Goal: Transaction & Acquisition: Purchase product/service

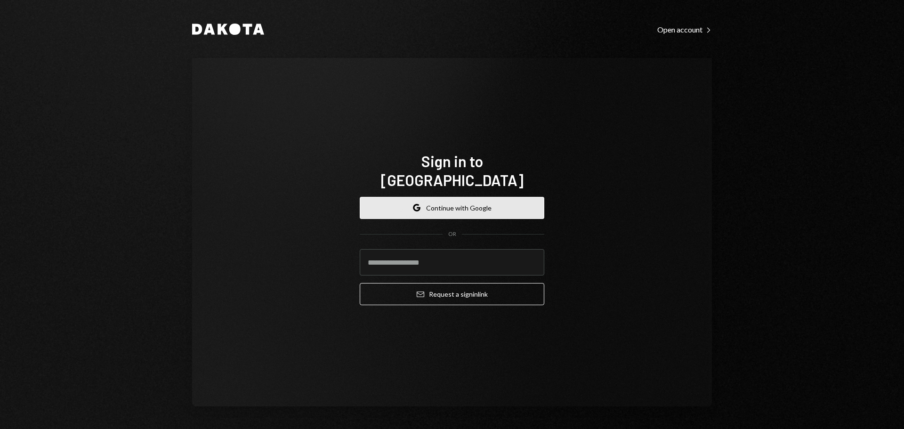
click at [414, 203] on button "Google Continue with Google" at bounding box center [452, 208] width 185 height 22
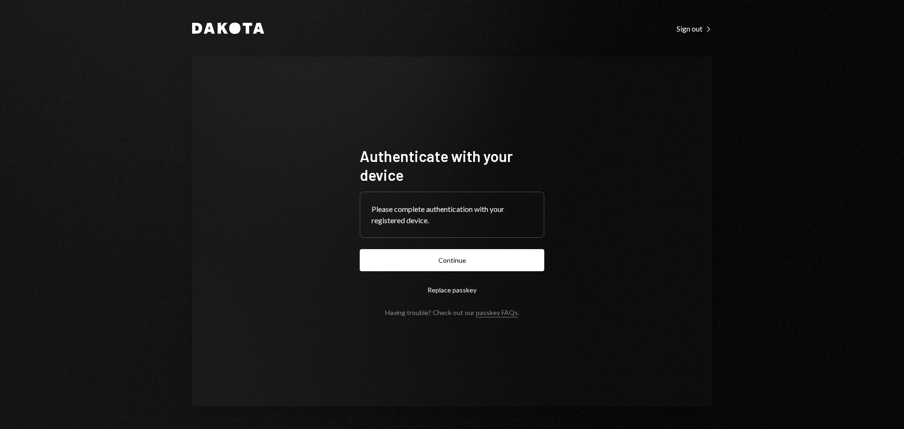
click at [698, 315] on div "Authenticate with your device Please complete authentication with your register…" at bounding box center [452, 231] width 520 height 350
click at [483, 265] on button "Continue" at bounding box center [452, 260] width 185 height 22
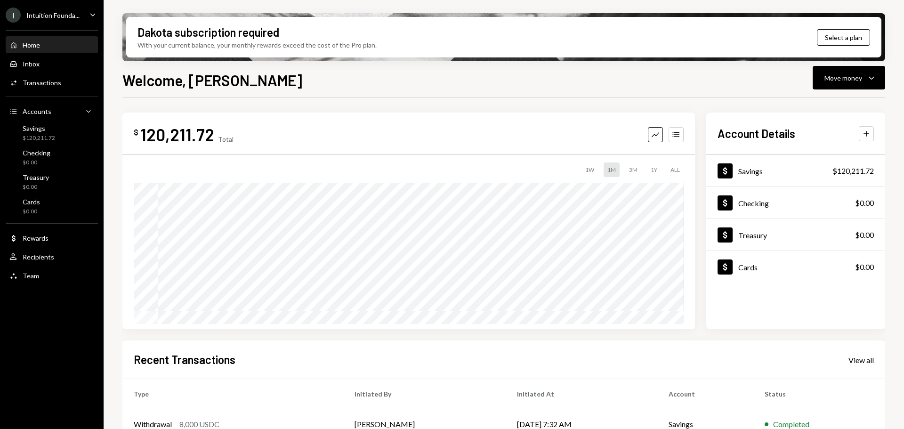
click at [45, 11] on div "Intuition Founda..." at bounding box center [52, 15] width 53 height 8
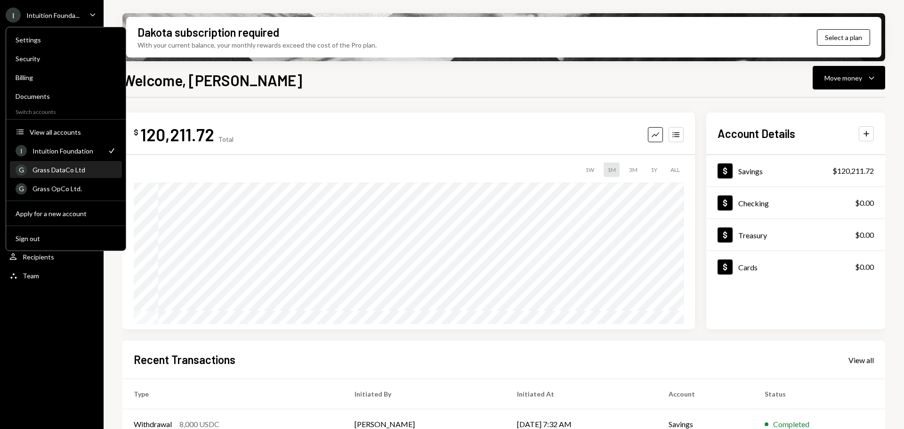
click at [62, 171] on div "Grass DataCo Ltd" at bounding box center [74, 170] width 84 height 8
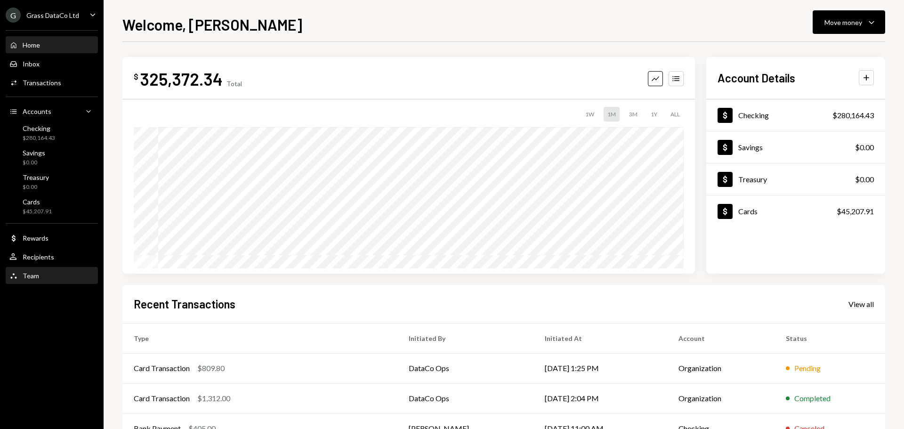
click at [56, 278] on div "Team Team" at bounding box center [51, 276] width 85 height 8
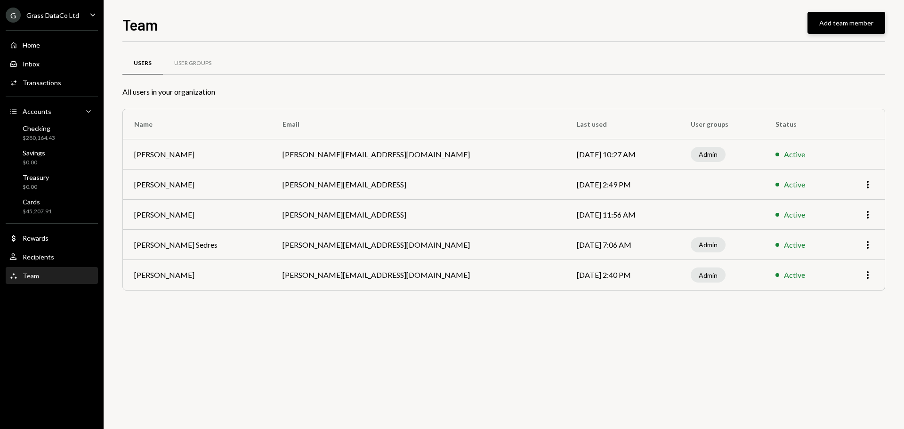
click at [840, 24] on button "Add team member" at bounding box center [846, 23] width 78 height 22
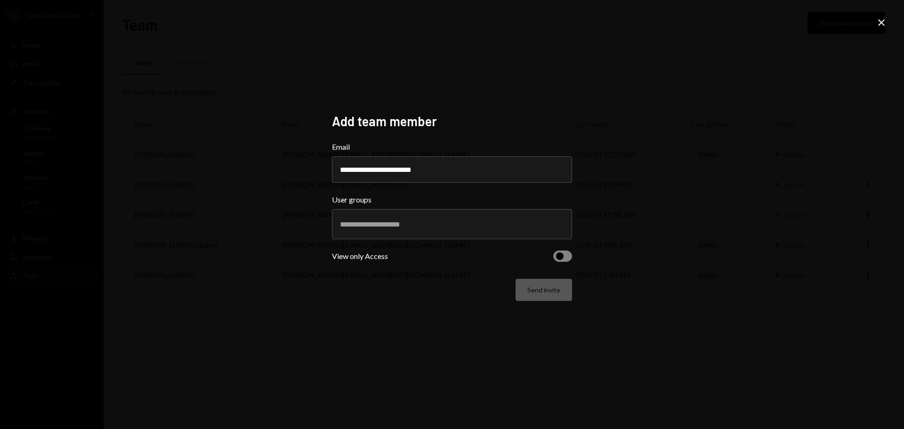
type input "**********"
click at [446, 220] on input "text" at bounding box center [452, 224] width 224 height 8
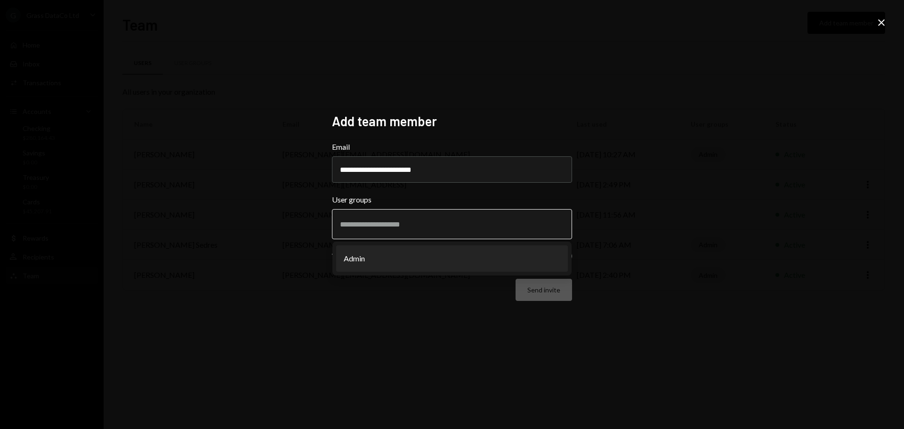
click at [368, 264] on li "Admin" at bounding box center [452, 258] width 232 height 26
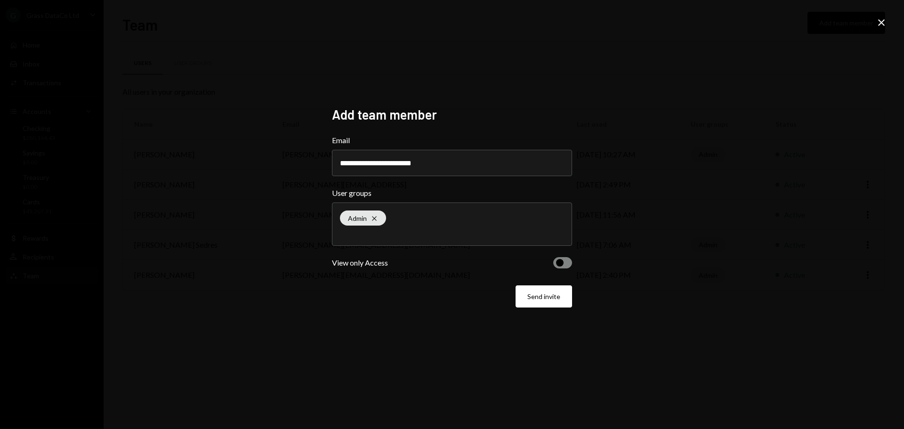
click at [559, 264] on span "button" at bounding box center [560, 263] width 8 height 8
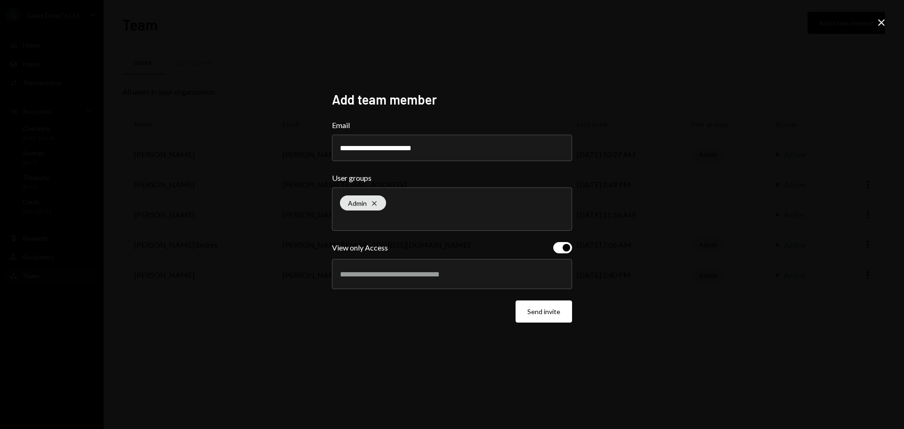
click at [565, 249] on span "button" at bounding box center [566, 248] width 8 height 8
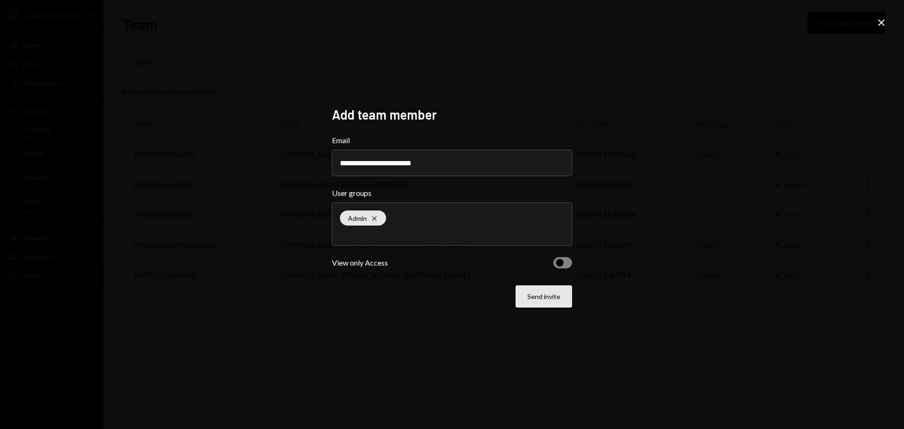
click at [546, 291] on button "Send invite" at bounding box center [543, 296] width 56 height 22
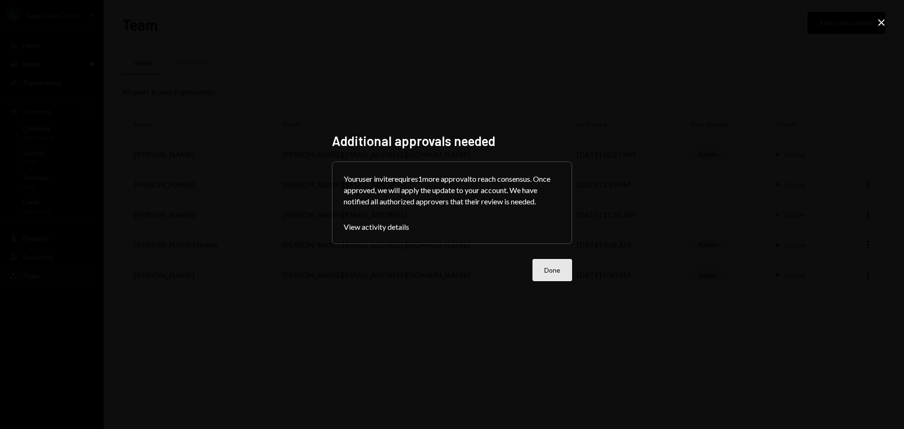
click at [546, 263] on button "Done" at bounding box center [552, 270] width 40 height 22
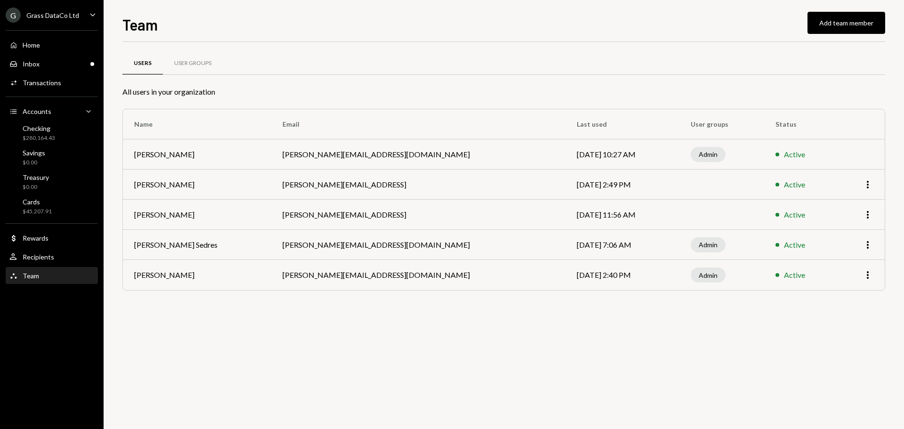
click at [52, 21] on div "G Grass DataCo Ltd" at bounding box center [42, 15] width 73 height 15
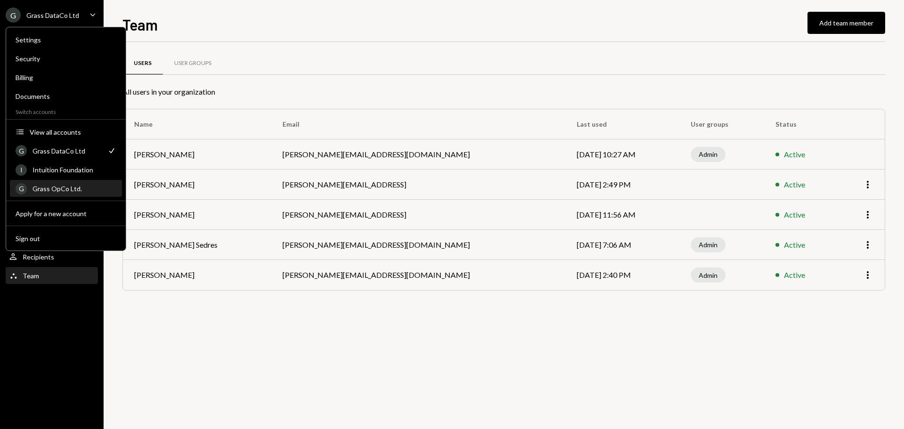
click at [67, 188] on div "Grass OpCo Ltd." at bounding box center [74, 189] width 84 height 8
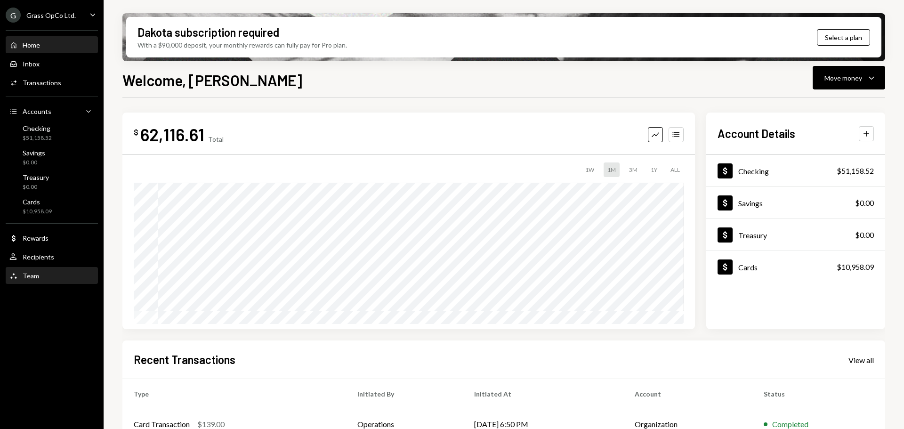
click at [31, 273] on div "Team" at bounding box center [31, 276] width 16 height 8
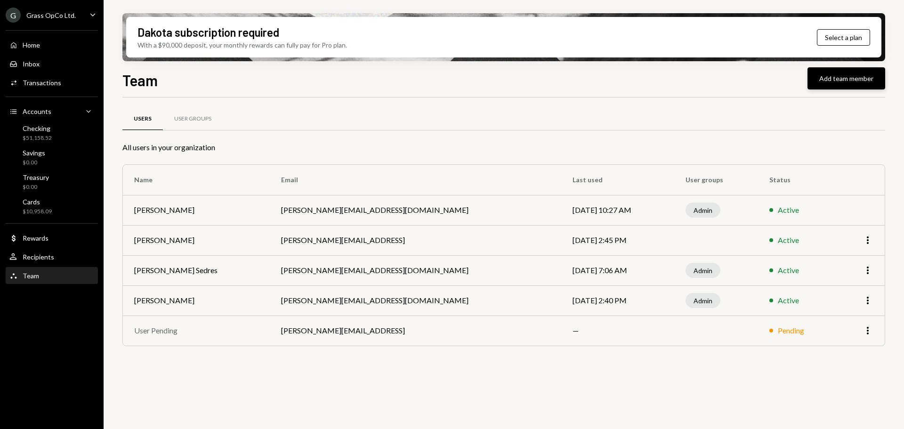
click at [856, 74] on button "Add team member" at bounding box center [846, 78] width 78 height 22
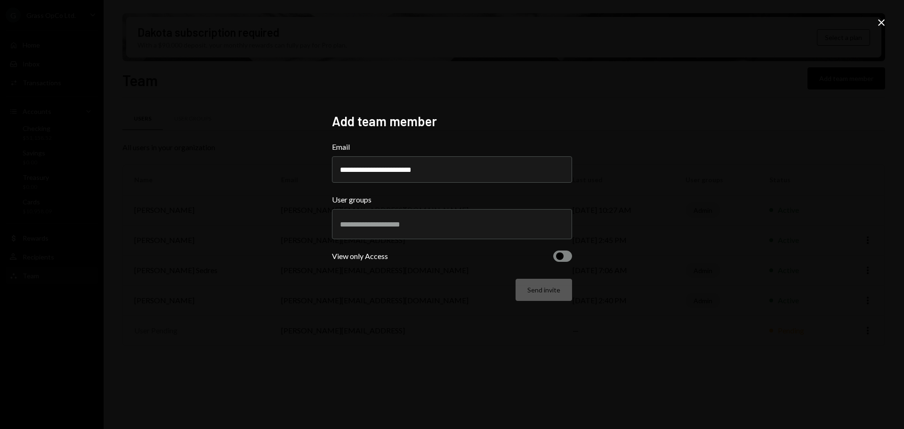
type input "**********"
click at [195, 204] on div "**********" at bounding box center [452, 214] width 904 height 429
click at [351, 217] on div at bounding box center [452, 224] width 224 height 24
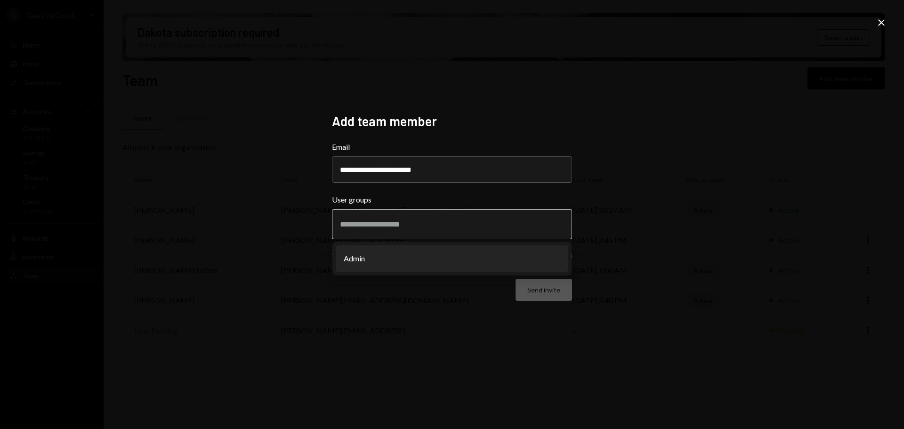
click at [377, 261] on li "Admin" at bounding box center [452, 258] width 232 height 26
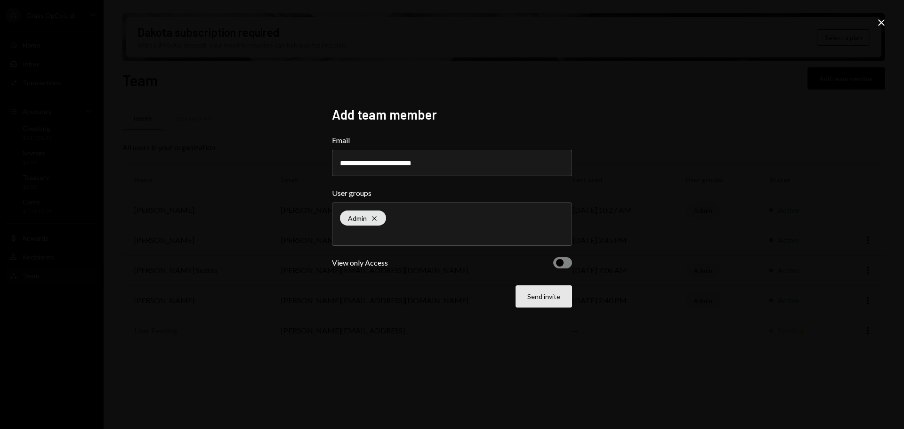
click at [560, 297] on button "Send invite" at bounding box center [543, 296] width 56 height 22
click at [544, 300] on button "Send invite" at bounding box center [543, 296] width 56 height 22
click at [544, 300] on div "Send invite" at bounding box center [452, 296] width 240 height 22
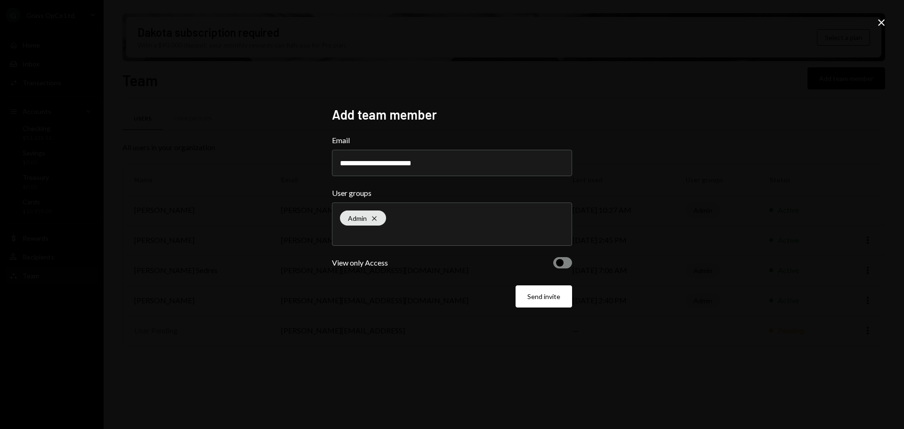
click at [880, 24] on icon at bounding box center [881, 22] width 7 height 7
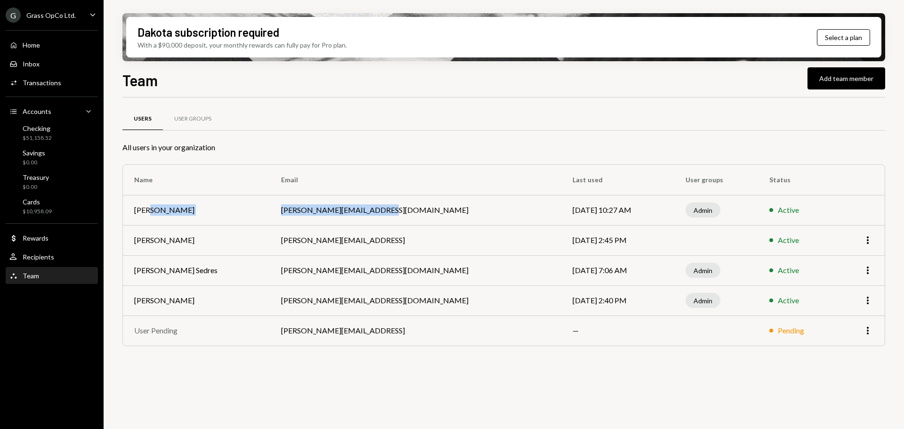
drag, startPoint x: 148, startPoint y: 211, endPoint x: 400, endPoint y: 220, distance: 251.5
click at [400, 220] on tr "Bret Shilliday bret@autonomousprojects.co Sep 26, 2025 10:27 AM Admin Active" at bounding box center [504, 210] width 762 height 30
click at [562, 211] on td "Sep 26, 2025 10:27 AM" at bounding box center [617, 210] width 113 height 30
click at [63, 18] on div "Grass OpCo Ltd." at bounding box center [50, 15] width 49 height 8
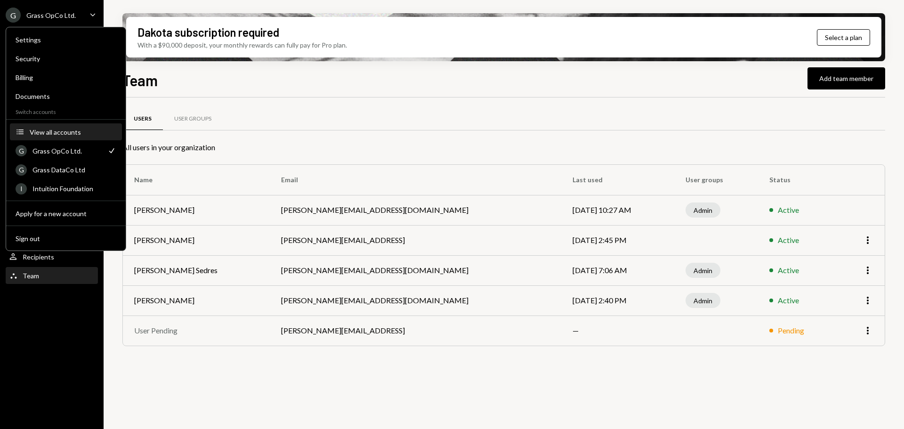
click at [64, 128] on div "View all accounts" at bounding box center [73, 132] width 87 height 8
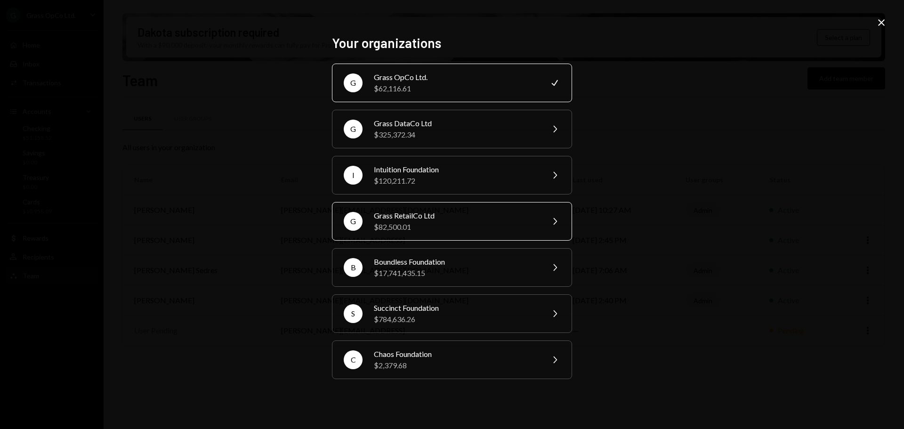
click at [398, 205] on div "G Grass RetailCo Ltd $82,500.01 Chevron Right" at bounding box center [452, 221] width 240 height 39
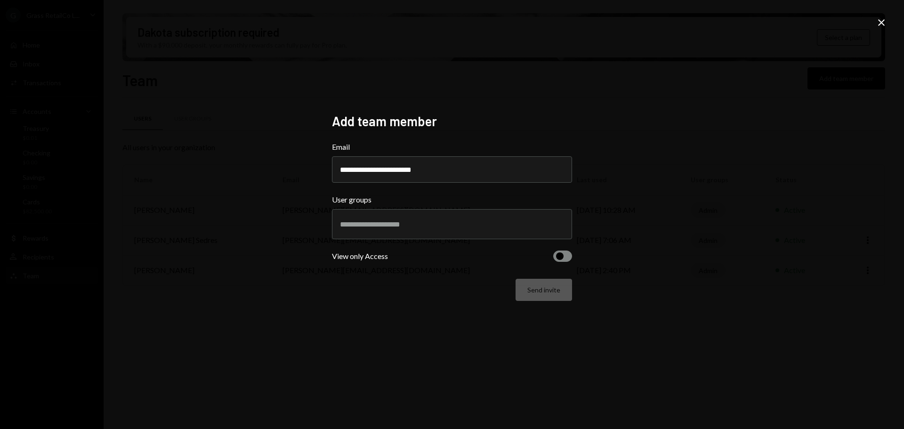
type input "**********"
click at [376, 235] on div at bounding box center [452, 224] width 224 height 24
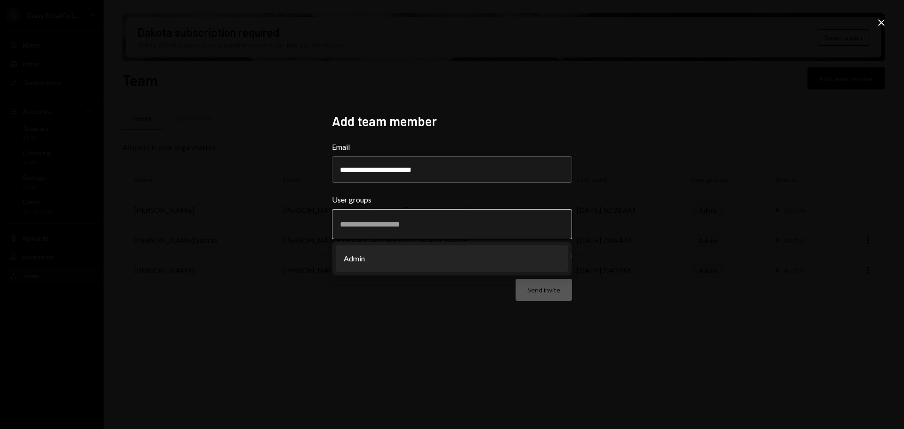
click at [367, 262] on li "Admin" at bounding box center [452, 258] width 232 height 26
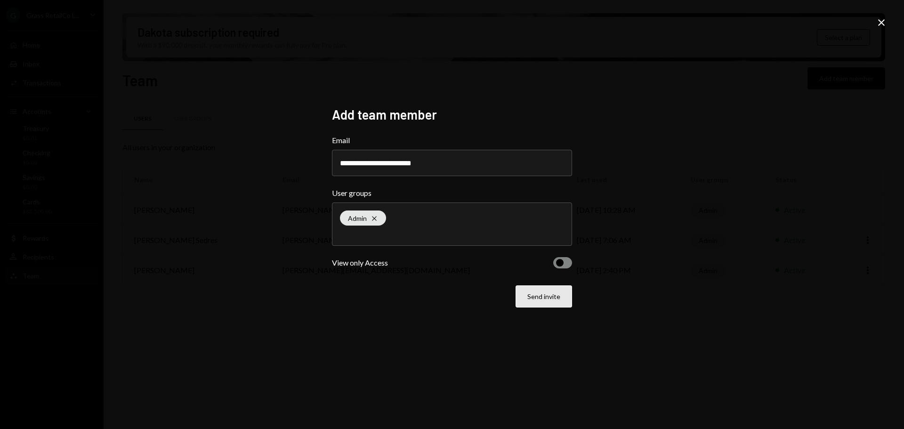
click at [552, 295] on button "Send invite" at bounding box center [543, 296] width 56 height 22
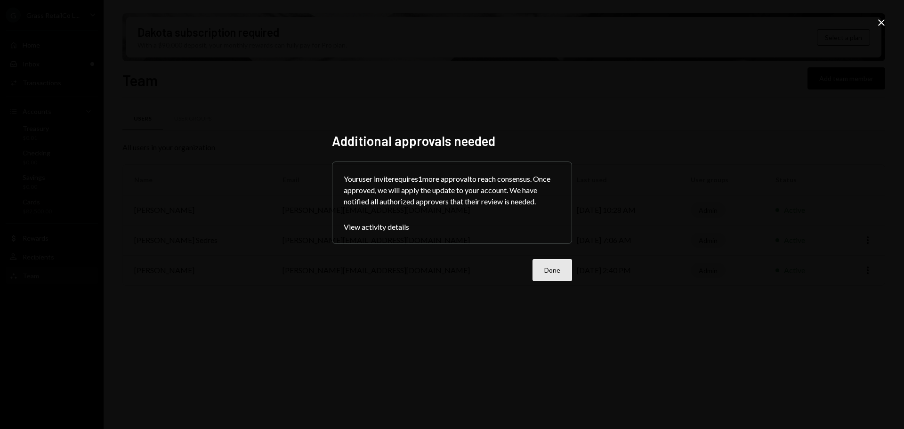
click at [550, 260] on button "Done" at bounding box center [552, 270] width 40 height 22
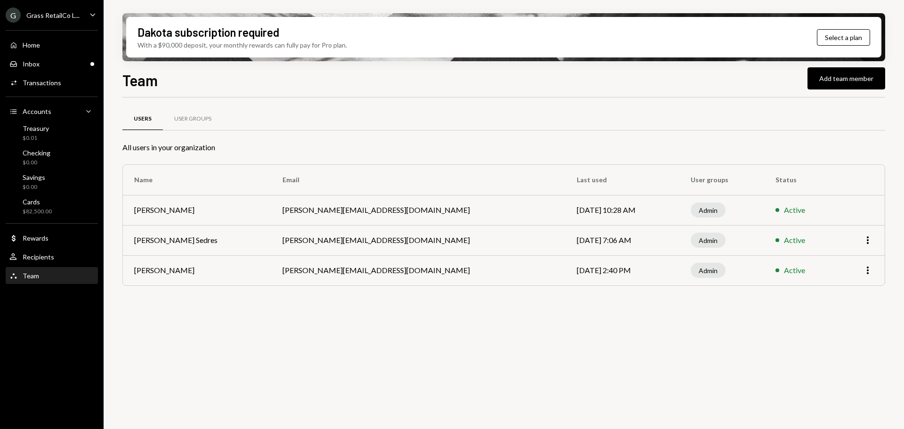
click at [54, 20] on div "G Grass RetailCo L..." at bounding box center [43, 15] width 74 height 15
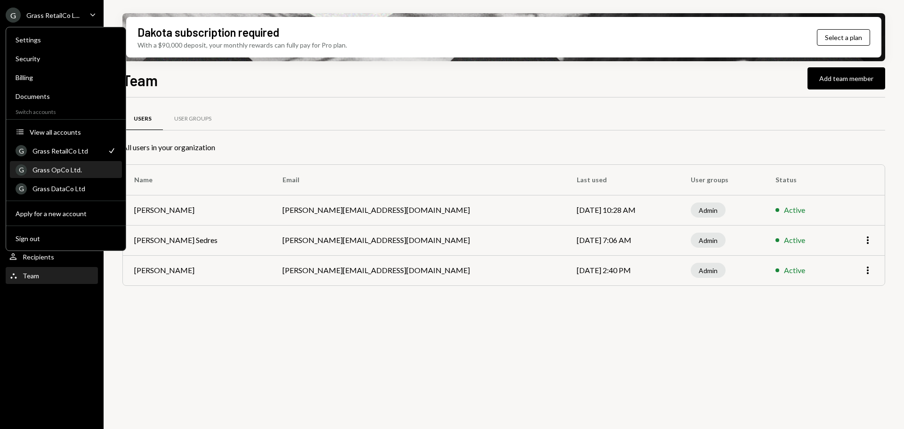
click at [67, 164] on div "G Grass OpCo Ltd." at bounding box center [66, 170] width 101 height 16
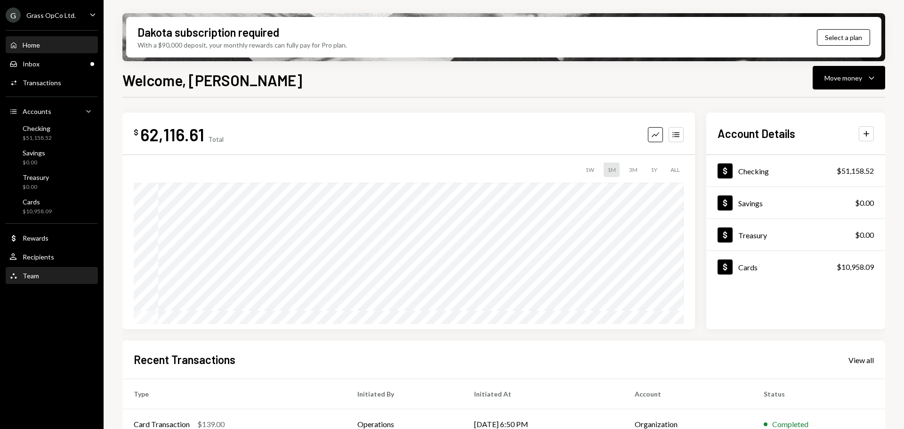
click at [44, 269] on div "Team Team" at bounding box center [51, 276] width 85 height 16
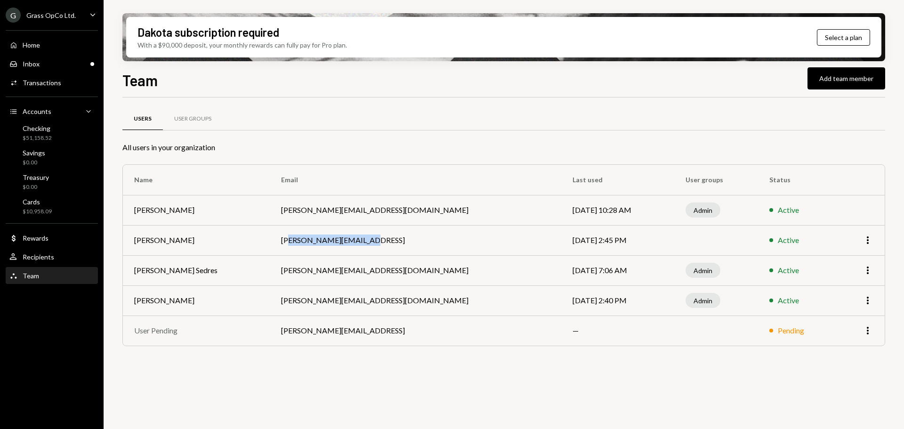
drag, startPoint x: 364, startPoint y: 241, endPoint x: 459, endPoint y: 248, distance: 95.3
click at [459, 248] on td "dylan+opco@wyndlabs.ai" at bounding box center [415, 240] width 291 height 30
click at [363, 212] on td "bret@autonomousprojects.co" at bounding box center [415, 210] width 291 height 30
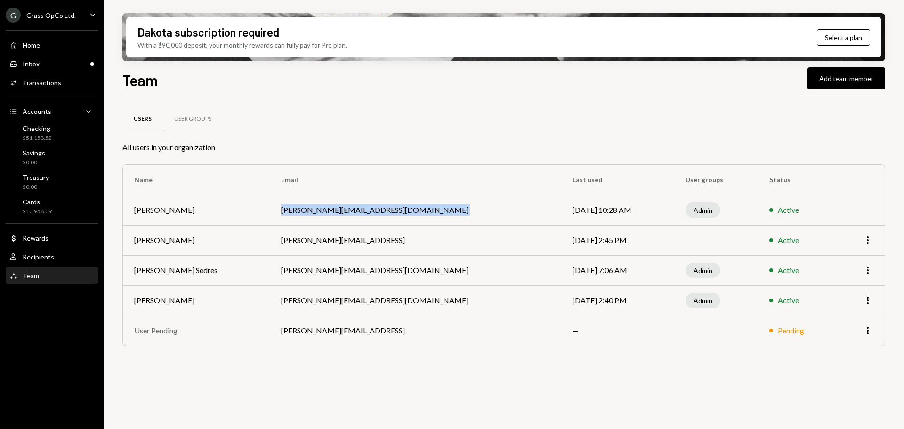
click at [363, 212] on td "bret@autonomousprojects.co" at bounding box center [415, 210] width 291 height 30
click at [561, 209] on td "Sep 26, 2025 10:28 AM" at bounding box center [617, 210] width 113 height 30
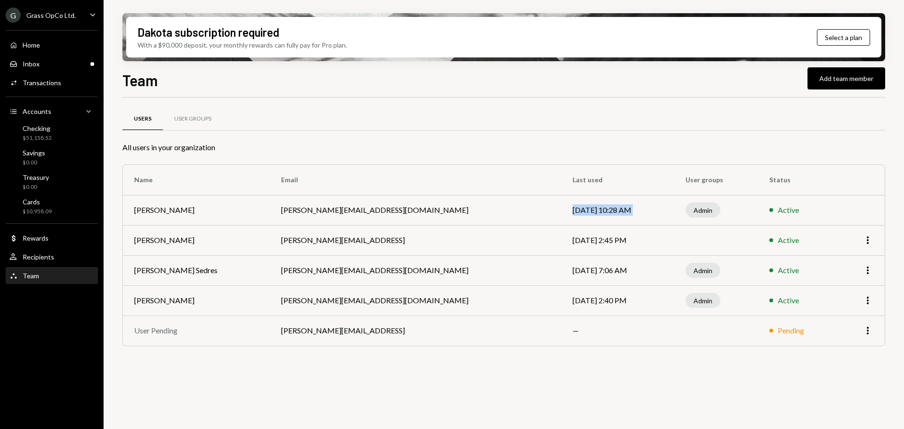
click at [561, 209] on td "Sep 26, 2025 10:28 AM" at bounding box center [617, 210] width 113 height 30
click at [194, 123] on div "User Groups" at bounding box center [193, 119] width 60 height 23
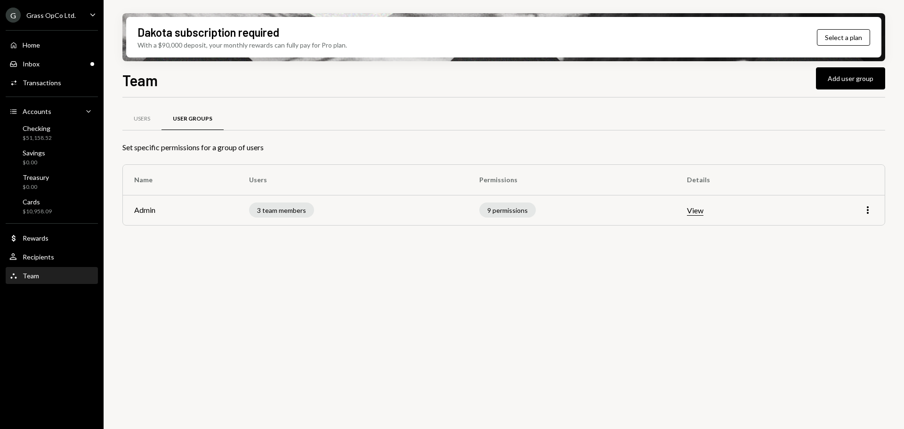
click at [694, 211] on button "View" at bounding box center [695, 211] width 16 height 10
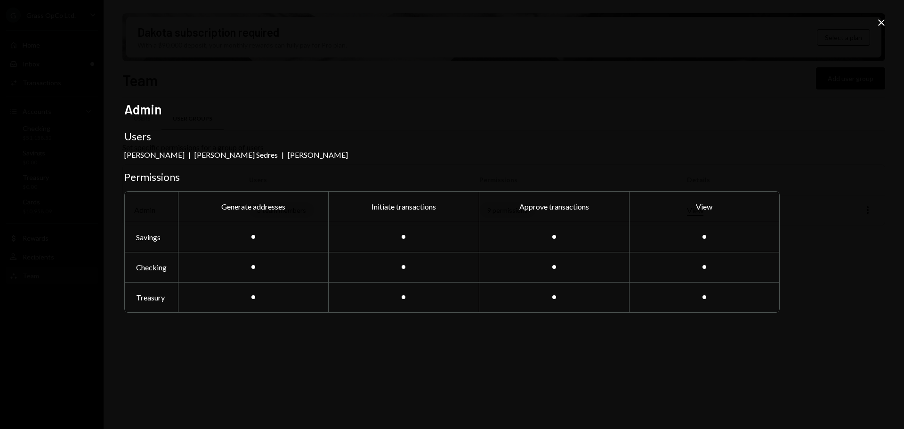
click at [875, 13] on div "Admin Users Bret Shilliday | Garon Sedres | Kevin Foster-Archibald Permissions …" at bounding box center [452, 214] width 904 height 429
click at [879, 22] on icon "Close" at bounding box center [881, 22] width 11 height 11
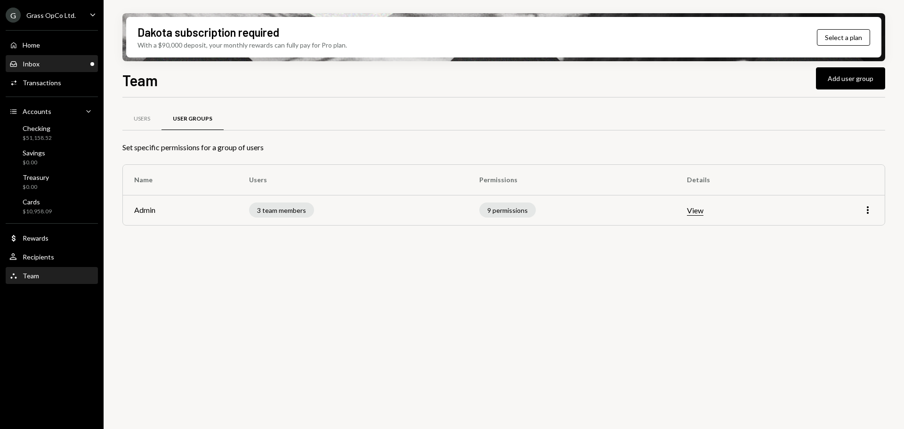
click at [49, 62] on div "Inbox Inbox" at bounding box center [51, 64] width 85 height 8
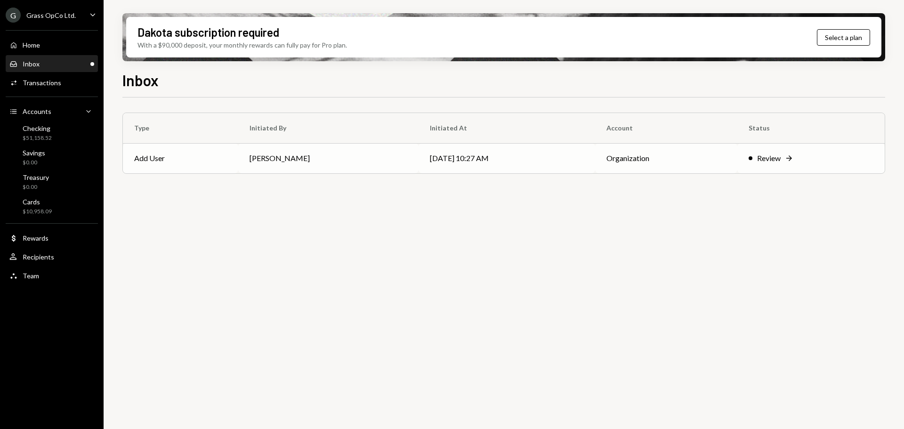
click at [297, 160] on td "[PERSON_NAME]" at bounding box center [328, 158] width 180 height 30
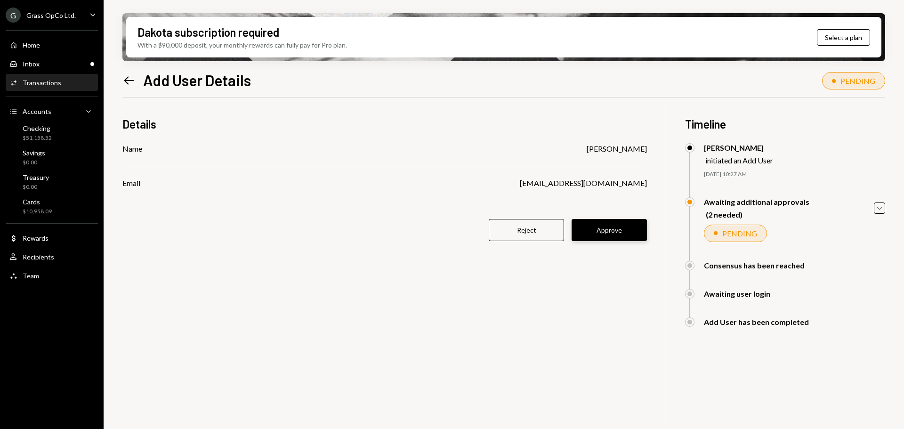
click at [605, 233] on button "Approve" at bounding box center [608, 230] width 75 height 22
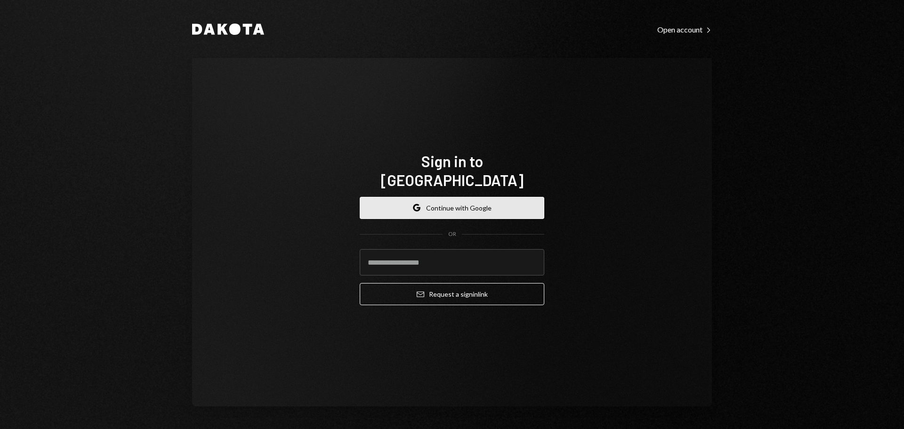
click at [439, 197] on button "Google Continue with Google" at bounding box center [452, 208] width 185 height 22
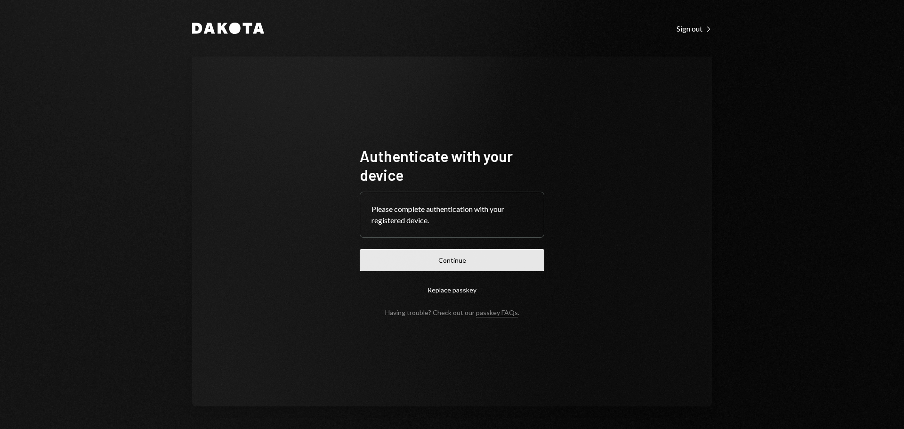
click at [470, 250] on button "Continue" at bounding box center [452, 260] width 185 height 22
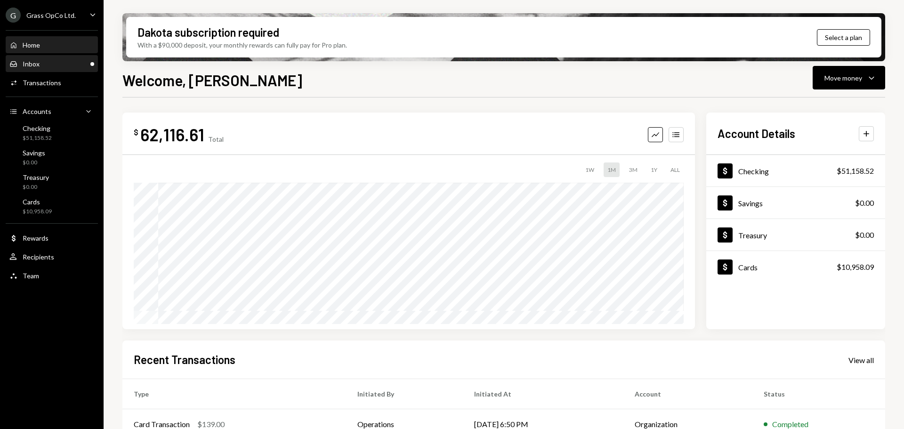
click at [54, 61] on div "Inbox Inbox" at bounding box center [51, 64] width 85 height 8
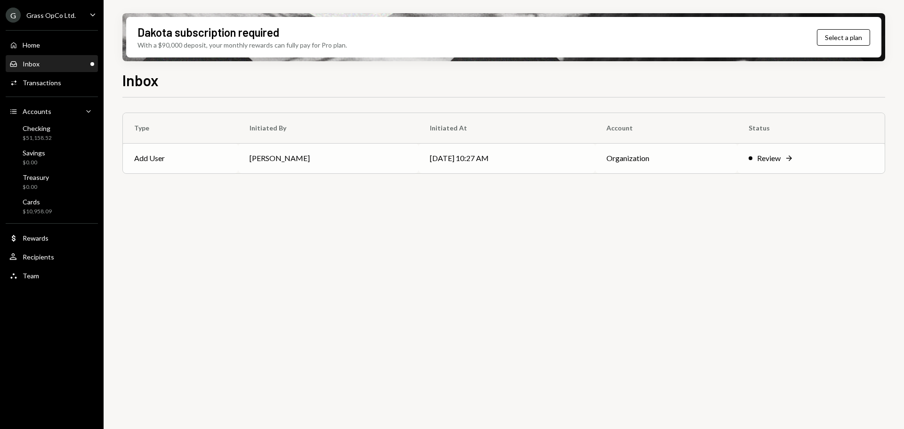
click at [209, 152] on td "Add User" at bounding box center [180, 158] width 115 height 30
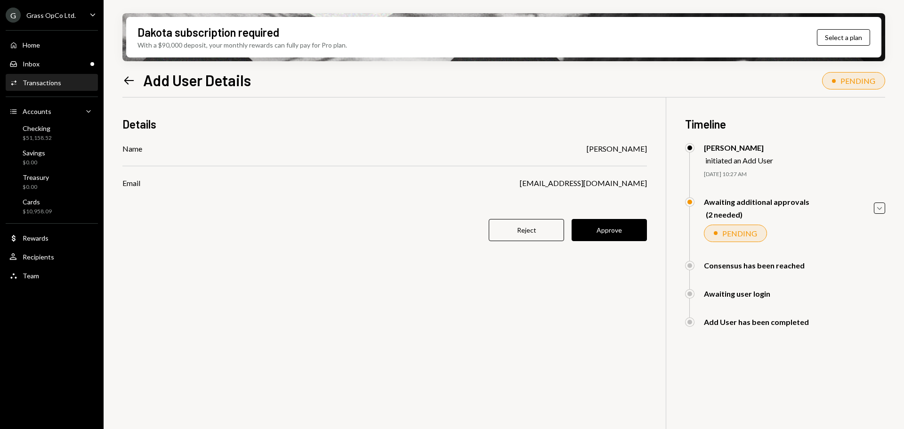
click at [611, 229] on button "Approve" at bounding box center [608, 230] width 75 height 22
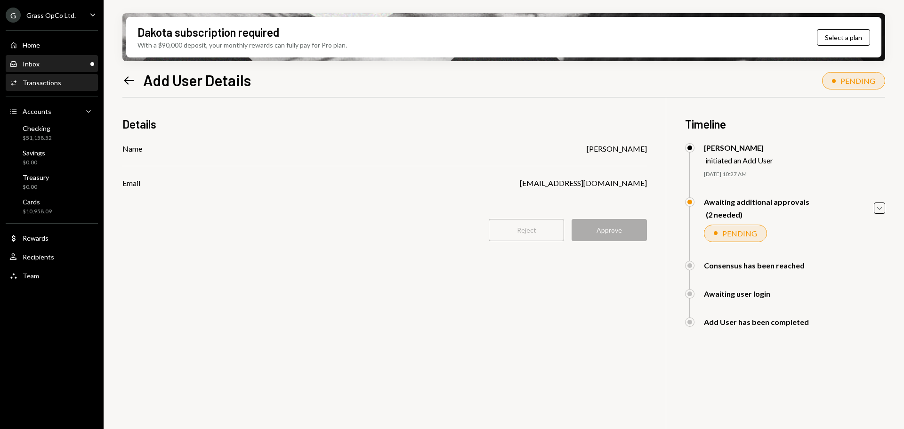
click at [36, 61] on div "Inbox" at bounding box center [31, 64] width 17 height 8
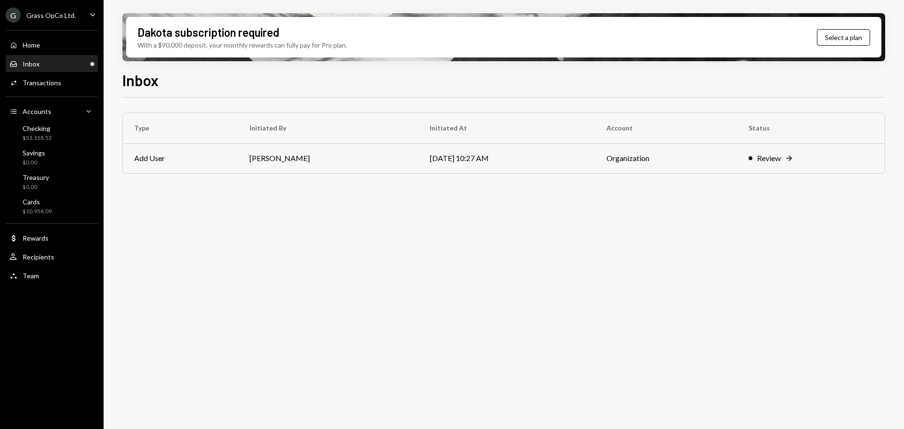
click at [46, 16] on div "Grass OpCo Ltd." at bounding box center [50, 15] width 49 height 8
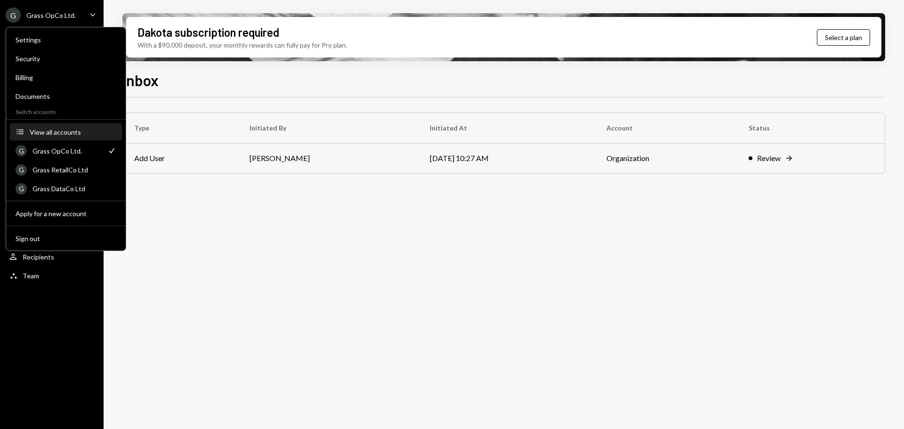
click at [56, 130] on div "View all accounts" at bounding box center [73, 132] width 87 height 8
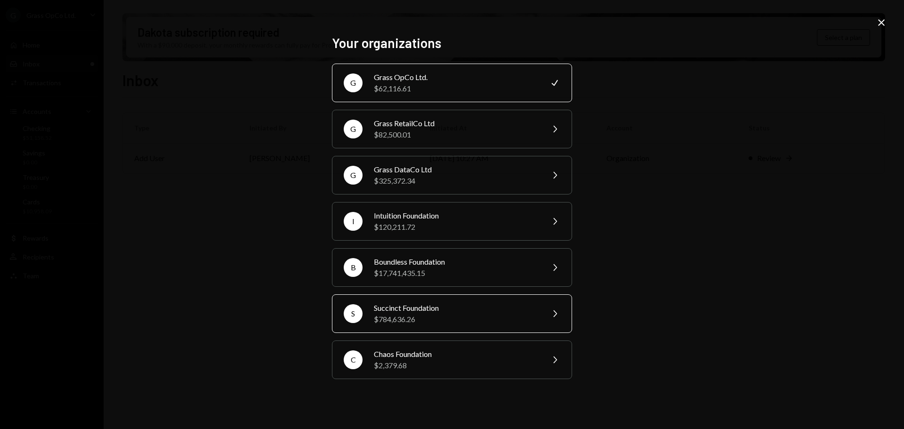
click at [378, 315] on div "$784,636.26" at bounding box center [456, 318] width 164 height 11
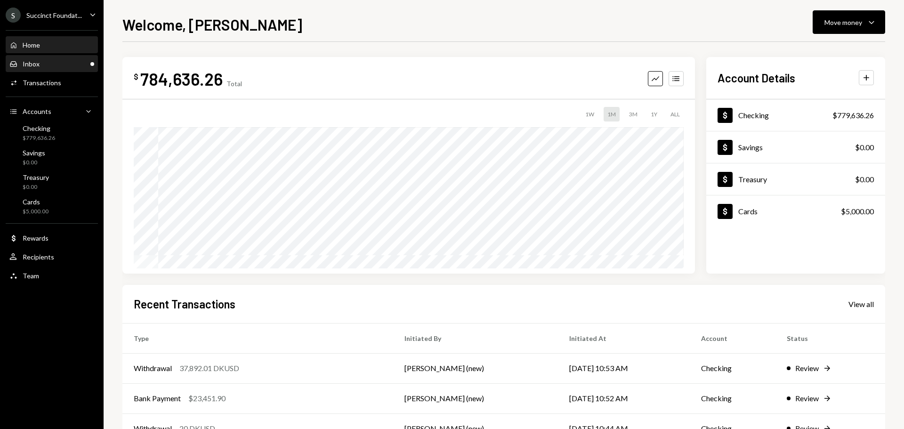
click at [47, 62] on div "Inbox Inbox" at bounding box center [51, 64] width 85 height 8
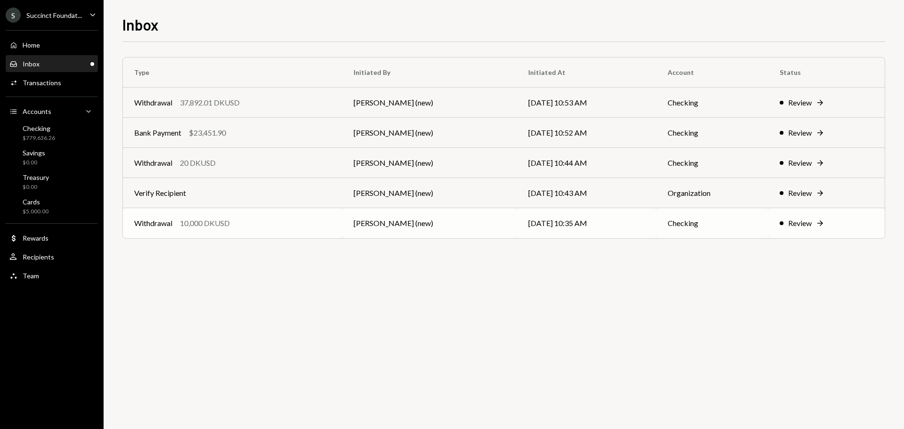
click at [474, 225] on td "[PERSON_NAME] (new)" at bounding box center [429, 223] width 175 height 30
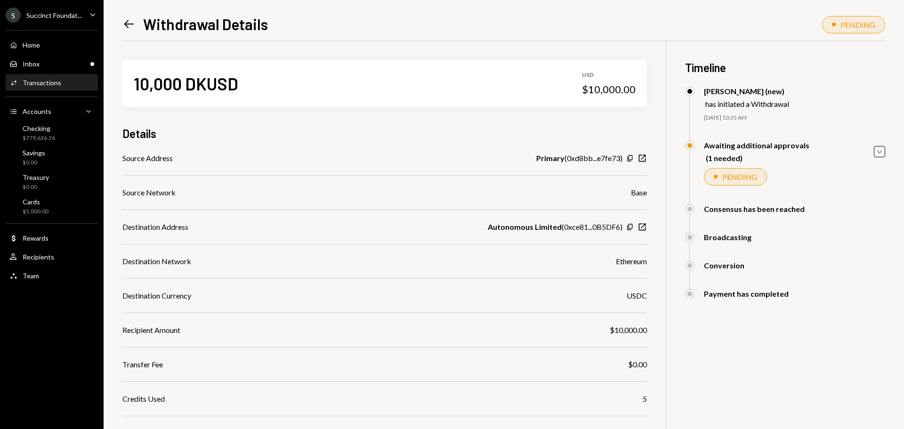
scroll to position [92, 0]
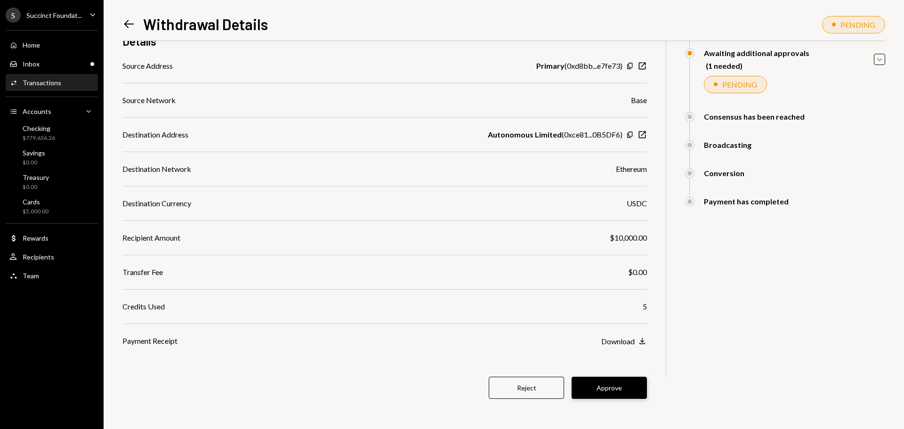
click at [627, 388] on button "Approve" at bounding box center [608, 388] width 75 height 22
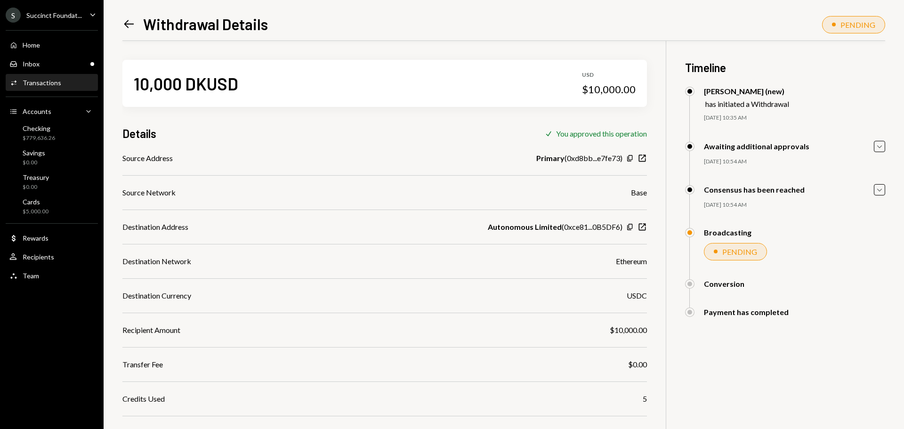
scroll to position [41, 0]
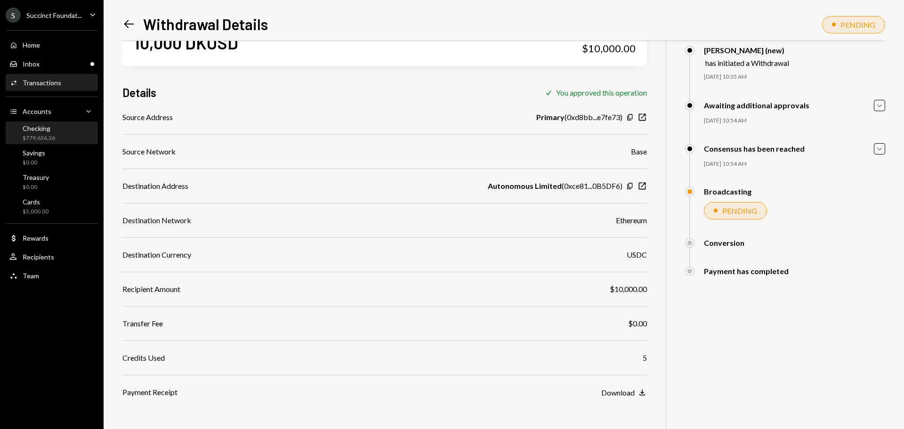
click at [51, 125] on div "Checking" at bounding box center [39, 128] width 32 height 8
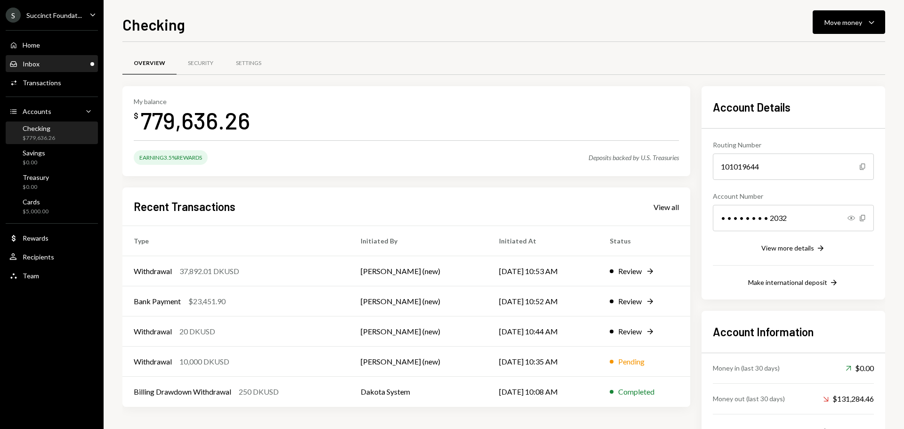
click at [45, 59] on div "Inbox Inbox" at bounding box center [51, 64] width 85 height 16
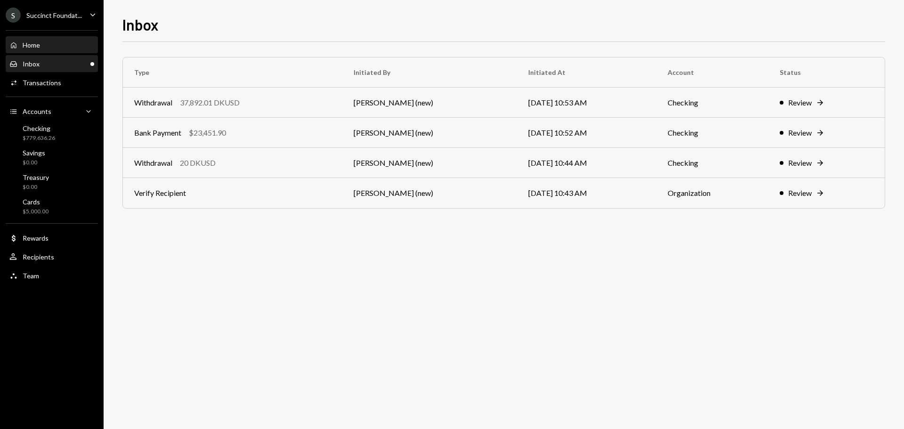
click at [38, 40] on div "Home Home" at bounding box center [51, 45] width 85 height 16
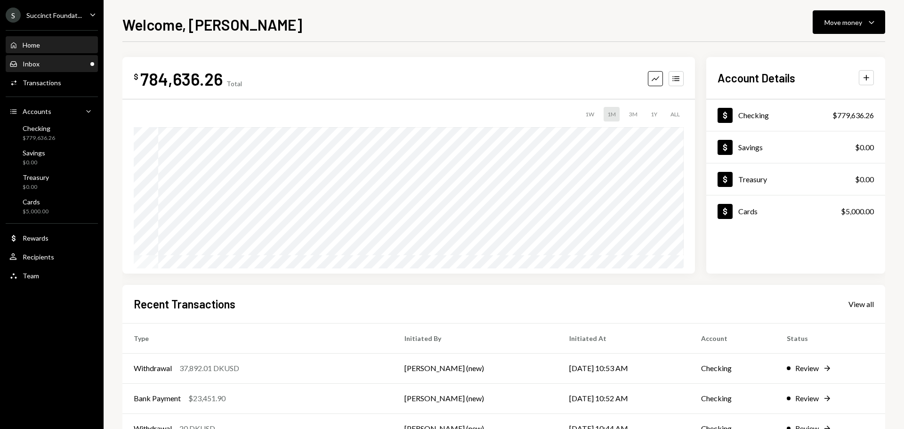
click at [36, 64] on div "Inbox" at bounding box center [31, 64] width 17 height 8
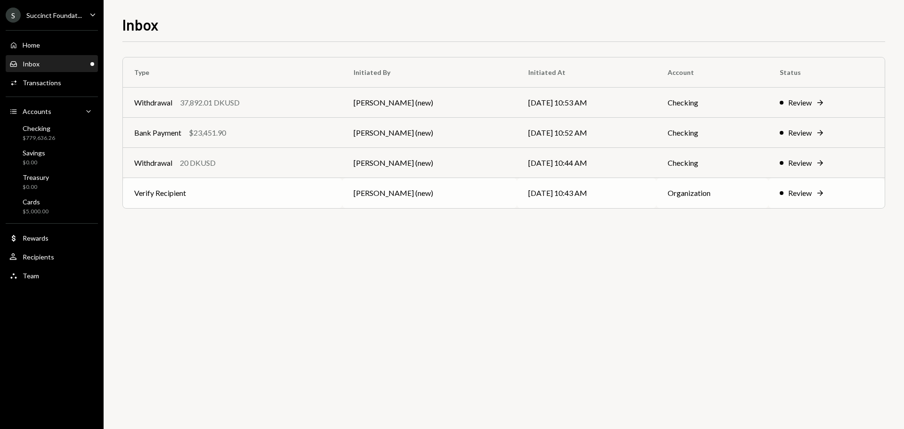
click at [233, 195] on td "Verify Recipient" at bounding box center [232, 193] width 219 height 30
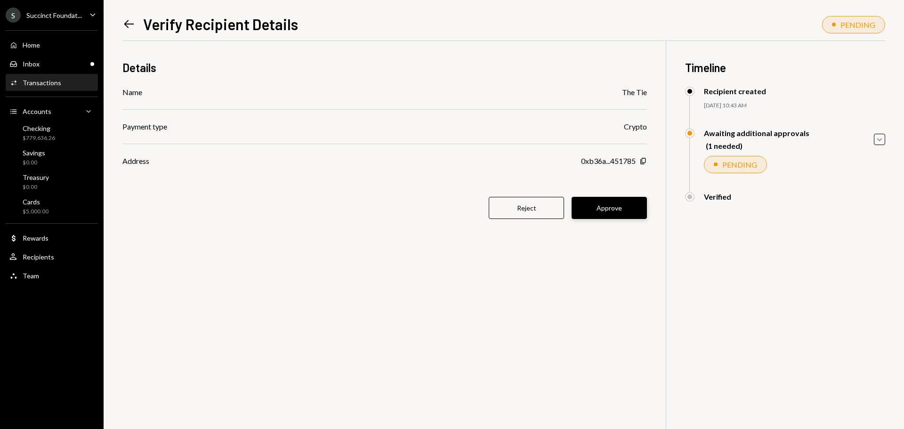
click at [603, 208] on button "Approve" at bounding box center [608, 208] width 75 height 22
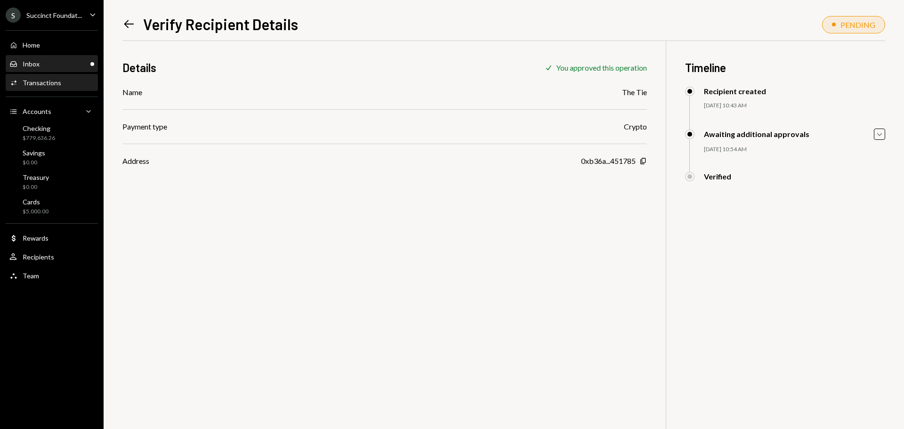
click at [63, 64] on div "Inbox Inbox" at bounding box center [51, 64] width 85 height 8
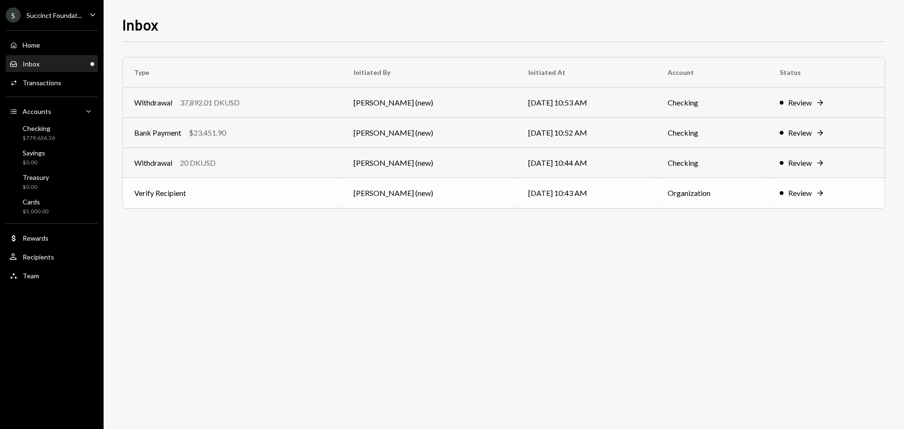
click at [238, 195] on td "Verify Recipient" at bounding box center [232, 193] width 219 height 30
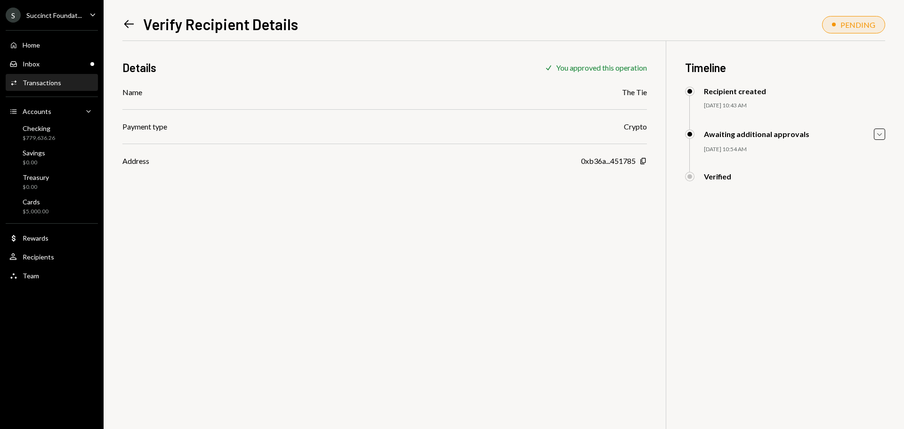
click at [133, 21] on icon "Left Arrow" at bounding box center [128, 23] width 13 height 13
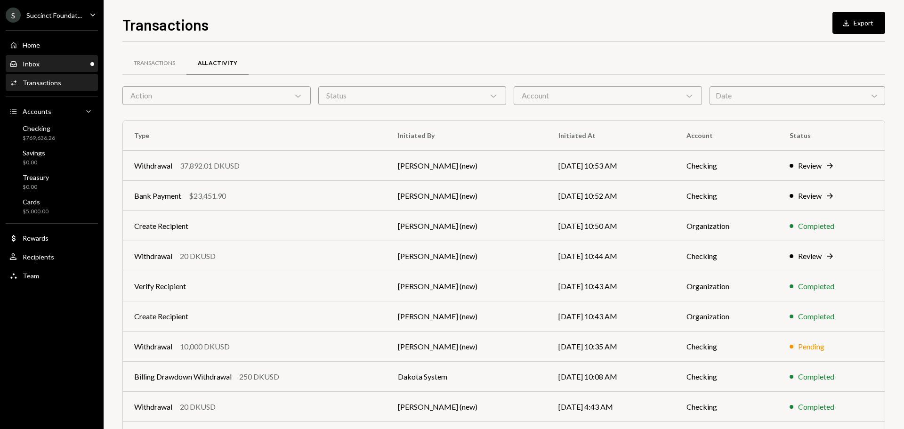
click at [64, 61] on div "Inbox Inbox" at bounding box center [51, 64] width 85 height 8
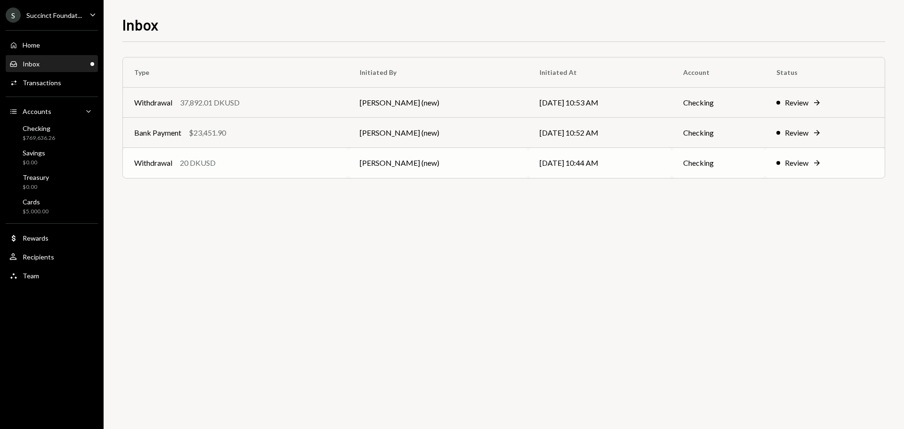
click at [218, 160] on div "Withdrawal 20 DKUSD" at bounding box center [235, 162] width 203 height 11
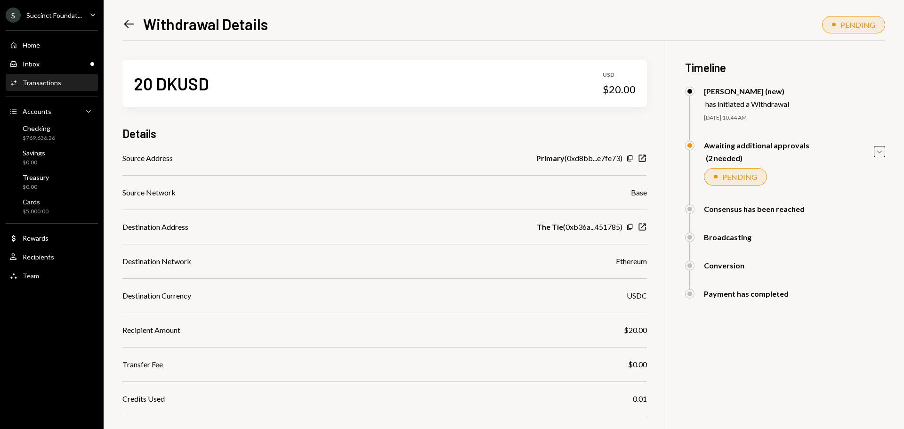
click at [135, 24] on icon "Left Arrow" at bounding box center [128, 23] width 13 height 13
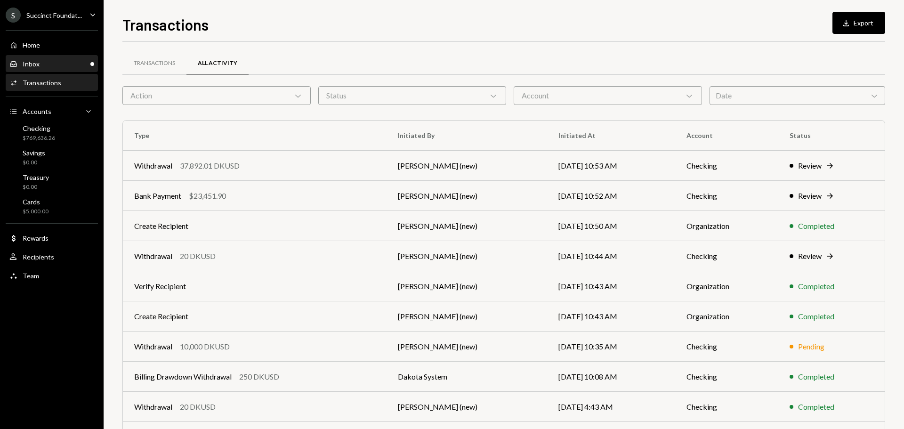
click at [39, 68] on div "Inbox Inbox" at bounding box center [24, 64] width 30 height 8
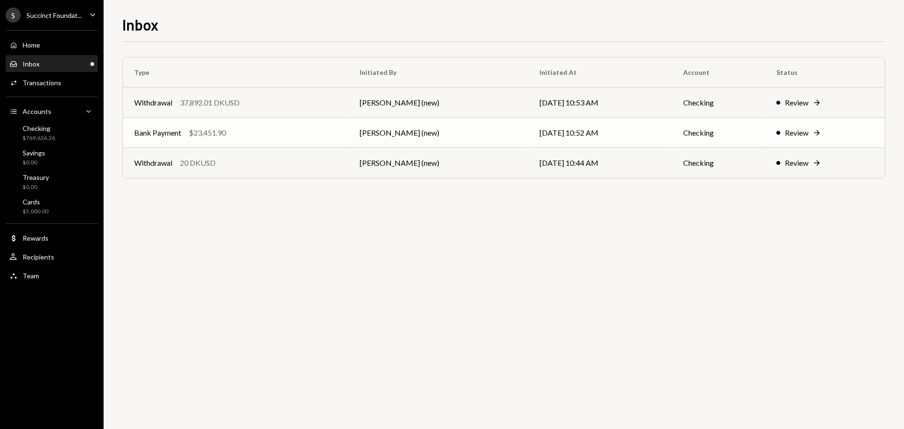
click at [273, 132] on div "Bank Payment $23,451.90" at bounding box center [235, 132] width 203 height 11
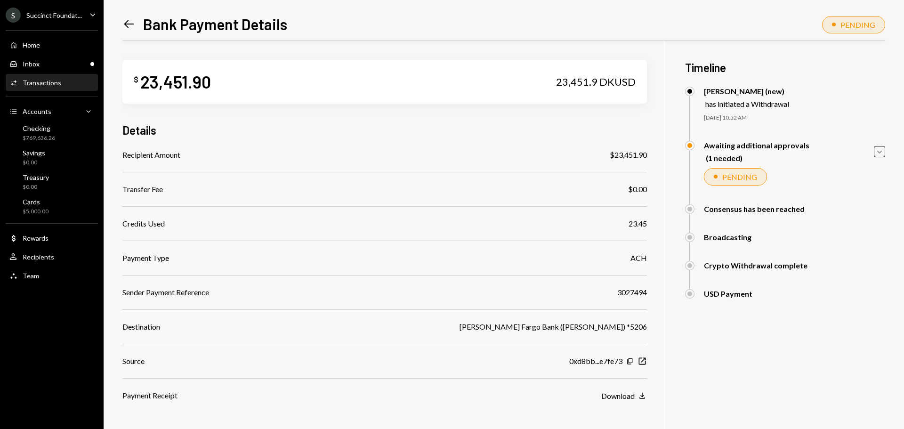
scroll to position [55, 0]
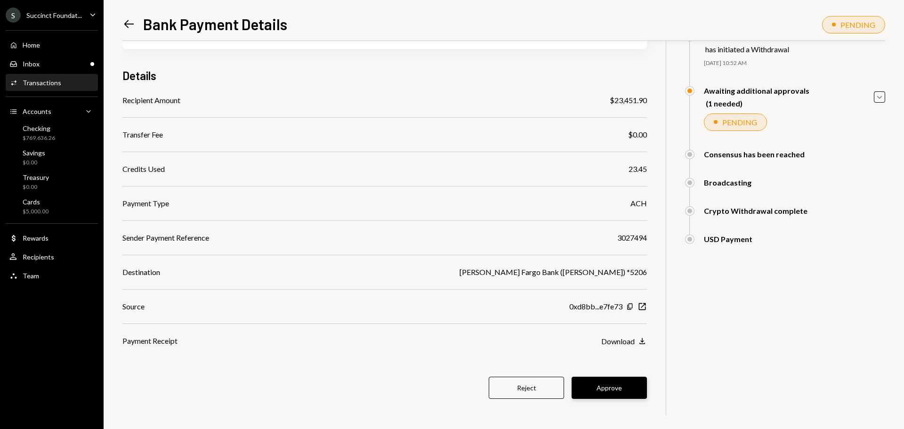
click at [615, 393] on button "Approve" at bounding box center [608, 388] width 75 height 22
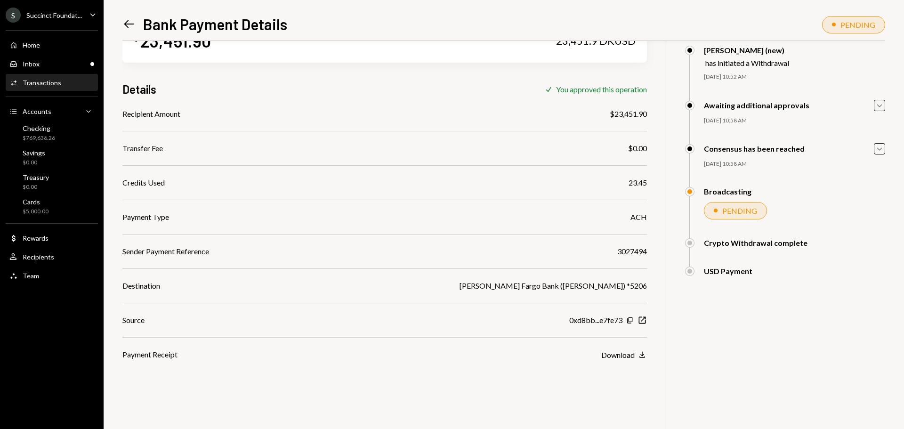
scroll to position [0, 0]
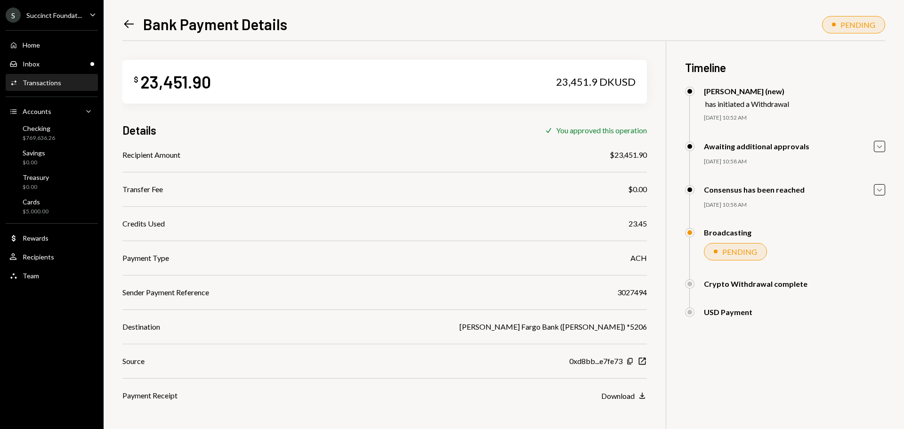
click at [126, 25] on icon at bounding box center [129, 24] width 10 height 8
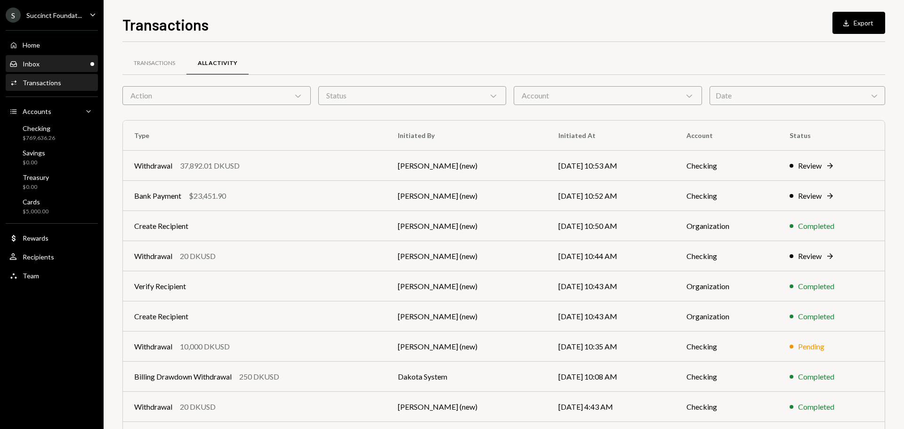
click at [48, 61] on div "Inbox Inbox" at bounding box center [51, 64] width 85 height 8
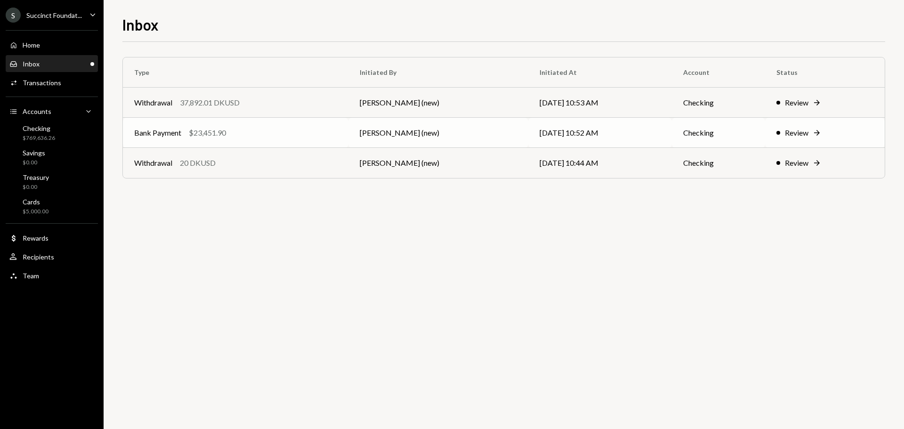
click at [173, 134] on div "Bank Payment" at bounding box center [157, 132] width 47 height 11
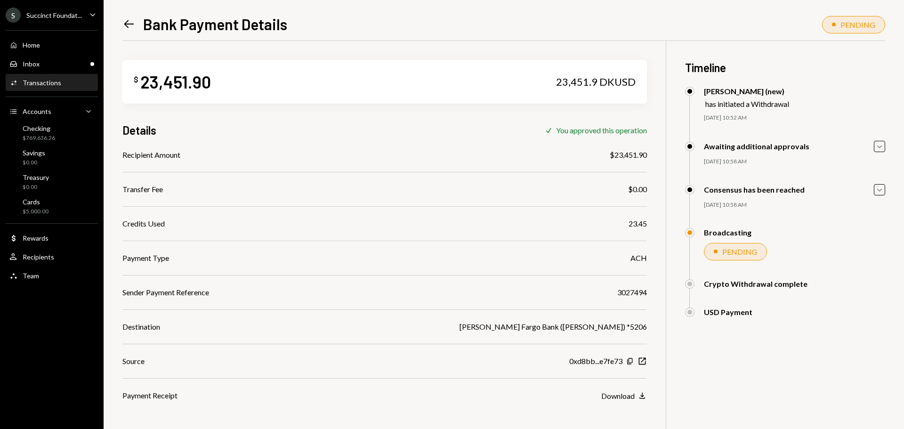
click at [129, 24] on icon "Left Arrow" at bounding box center [128, 23] width 13 height 13
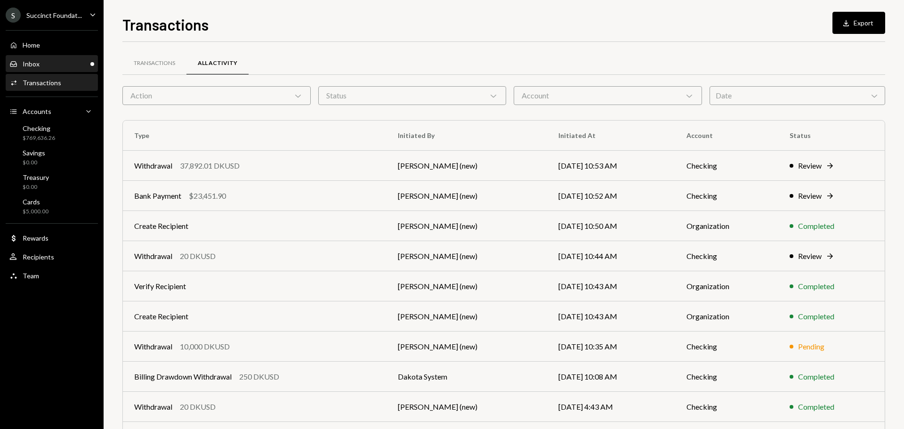
click at [53, 60] on div "Inbox Inbox" at bounding box center [51, 64] width 85 height 8
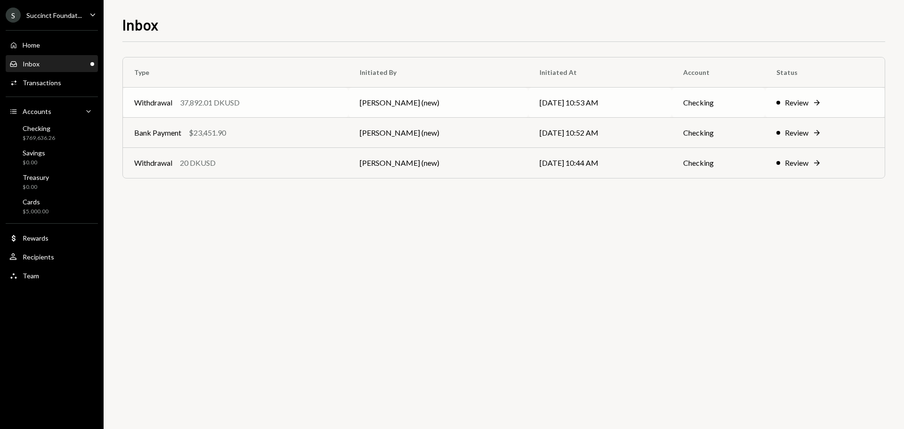
click at [263, 104] on div "Withdrawal 37,892.01 DKUSD" at bounding box center [235, 102] width 203 height 11
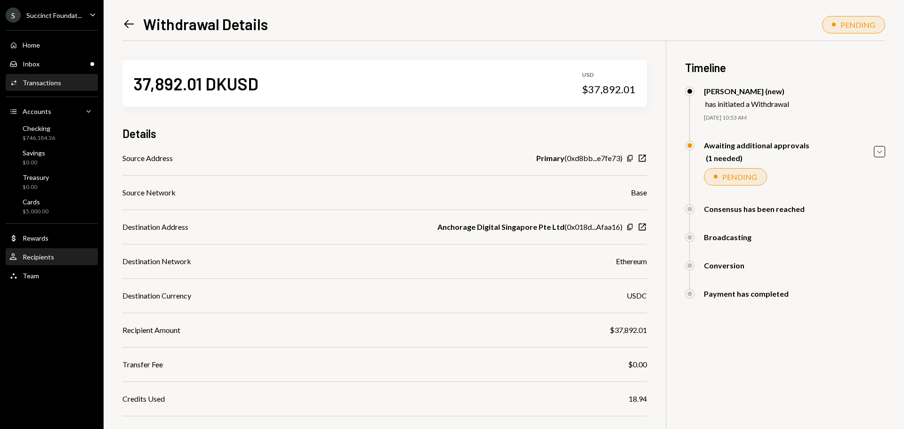
click at [52, 256] on div "Recipients" at bounding box center [39, 257] width 32 height 8
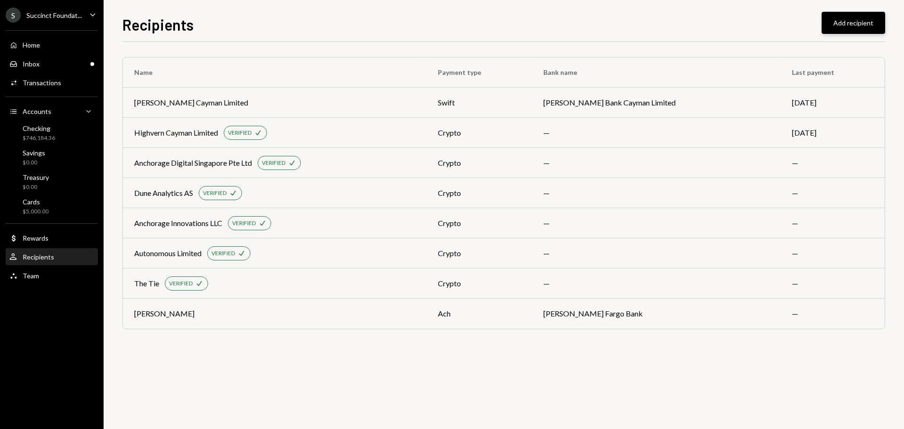
click at [852, 21] on button "Add recipient" at bounding box center [853, 23] width 64 height 22
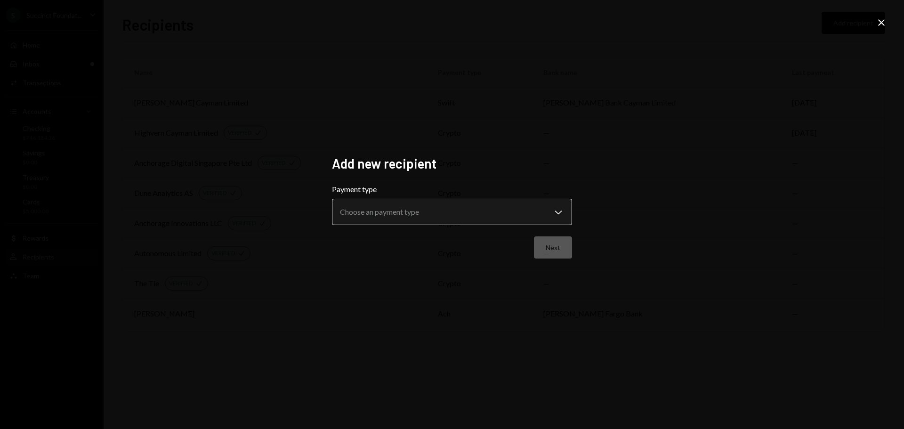
click at [393, 218] on body "**********" at bounding box center [452, 214] width 904 height 429
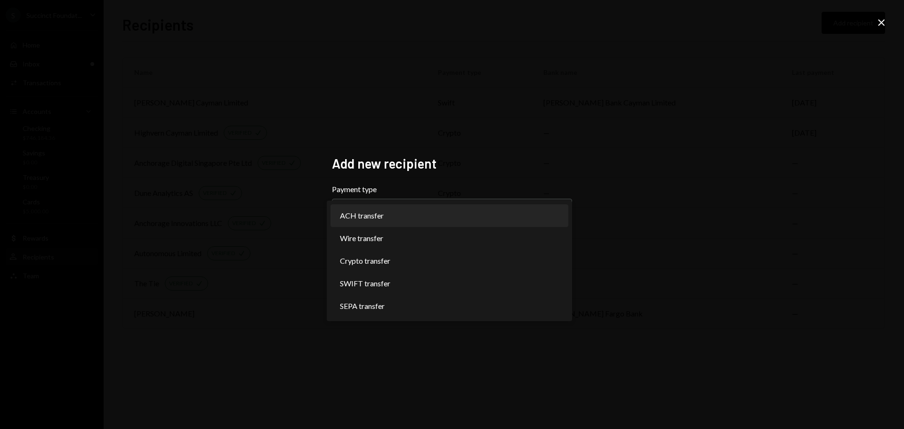
select select "***"
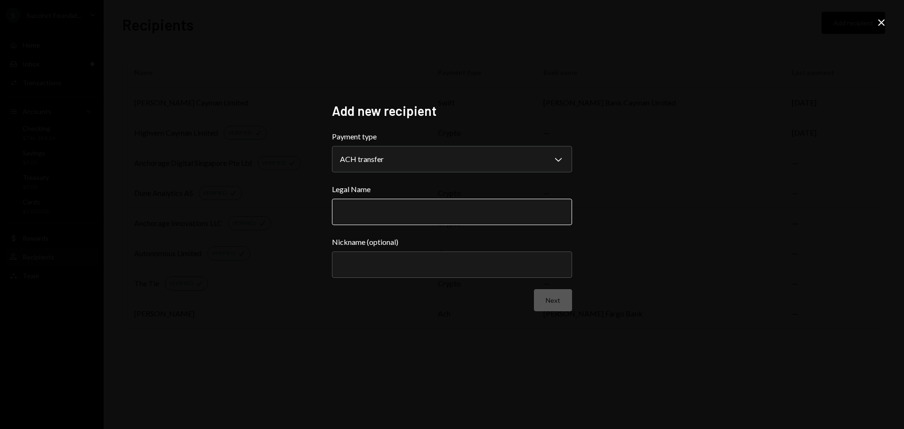
click at [361, 212] on input "Legal Name" at bounding box center [452, 212] width 240 height 26
paste input "**********"
type input "**********"
click at [424, 271] on input "Nickname (optional)" at bounding box center [452, 264] width 240 height 26
click at [545, 304] on button "Next" at bounding box center [553, 300] width 38 height 22
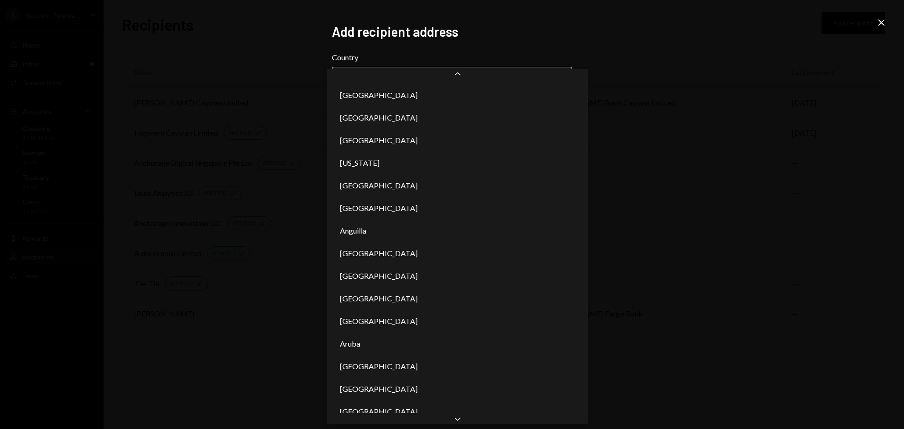
click at [390, 87] on body "**********" at bounding box center [452, 214] width 904 height 429
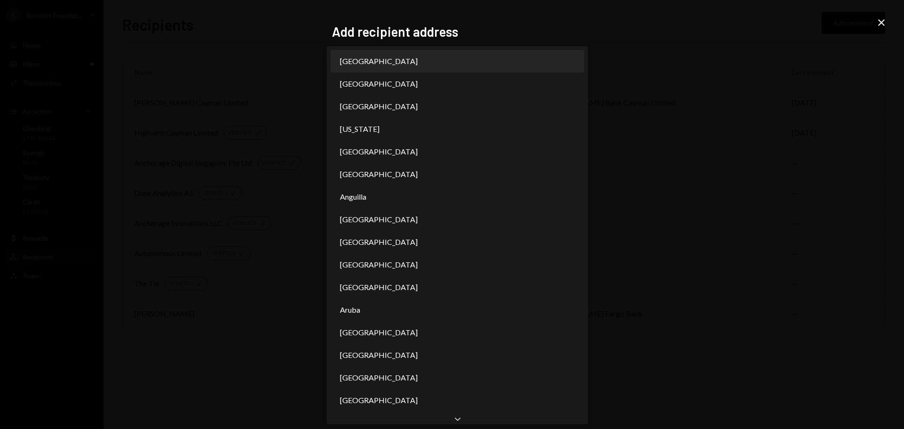
select select "***"
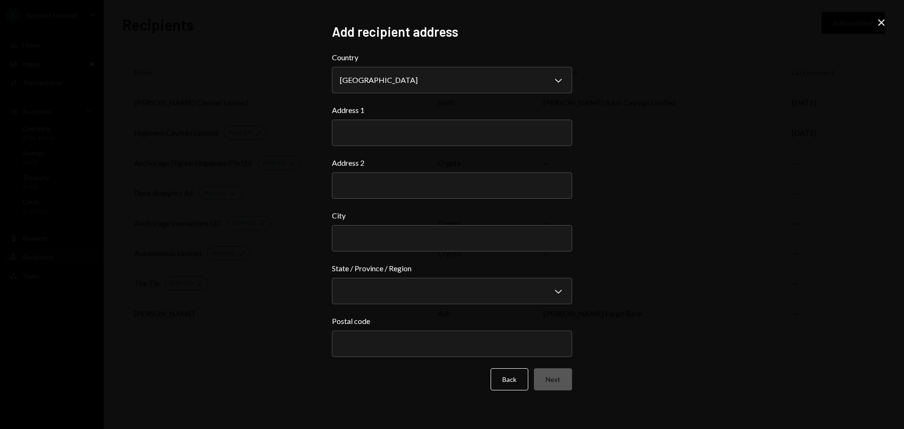
click at [234, 59] on div "**********" at bounding box center [452, 214] width 904 height 429
click at [876, 22] on icon "Close" at bounding box center [881, 22] width 11 height 11
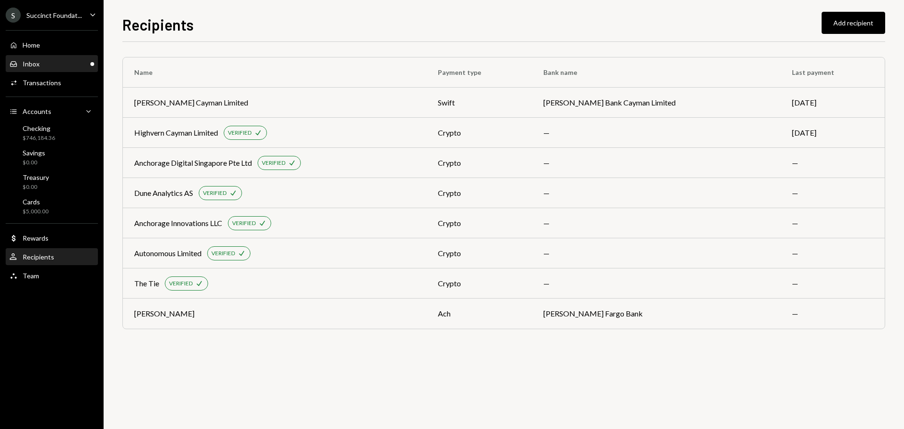
click at [24, 61] on div "Inbox" at bounding box center [31, 64] width 17 height 8
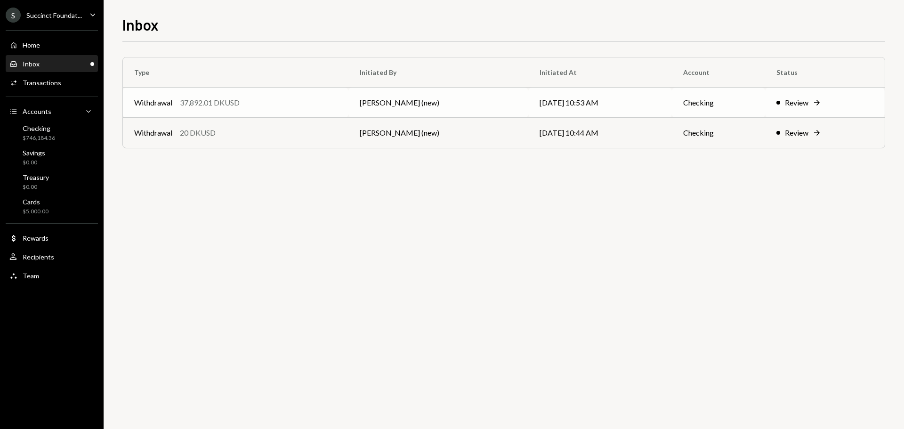
click at [252, 95] on td "Withdrawal 37,892.01 DKUSD" at bounding box center [235, 103] width 225 height 30
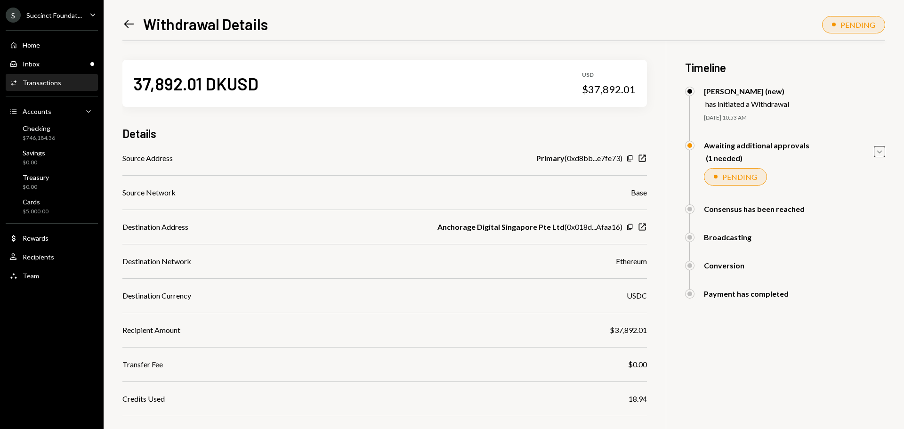
scroll to position [92, 0]
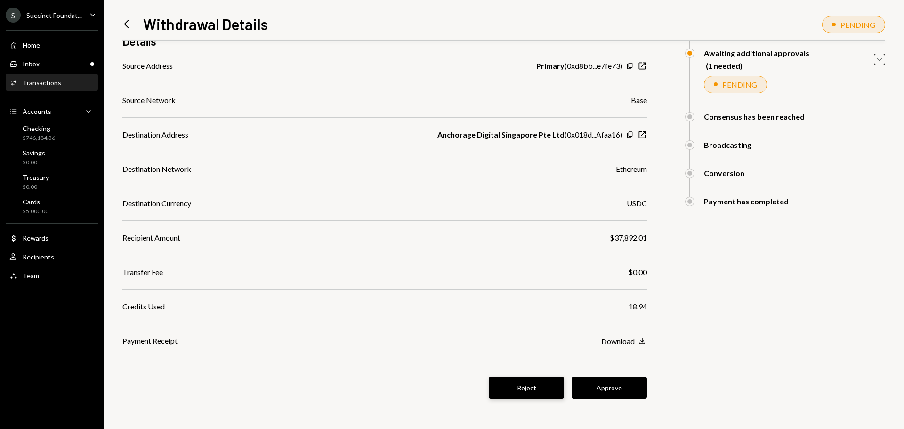
click at [524, 389] on button "Reject" at bounding box center [526, 388] width 75 height 22
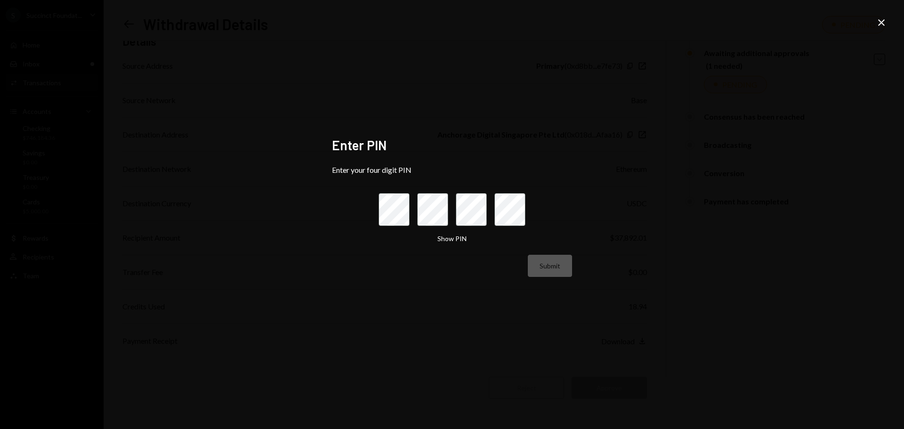
click at [881, 25] on icon "Close" at bounding box center [881, 22] width 11 height 11
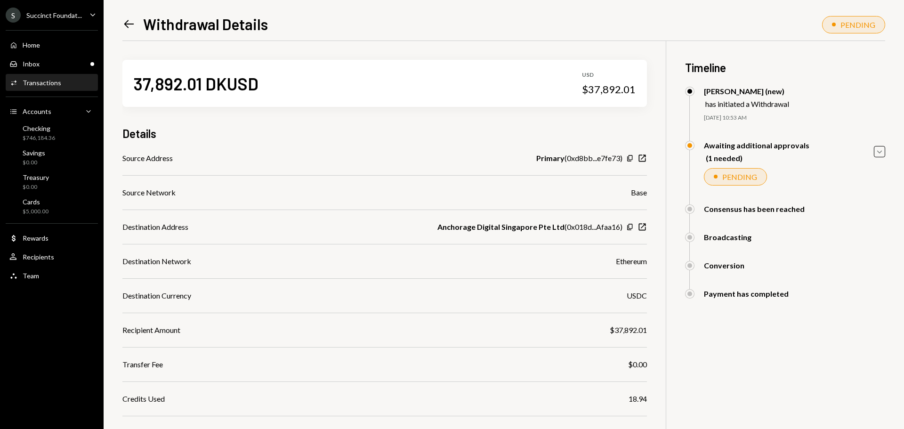
scroll to position [92, 0]
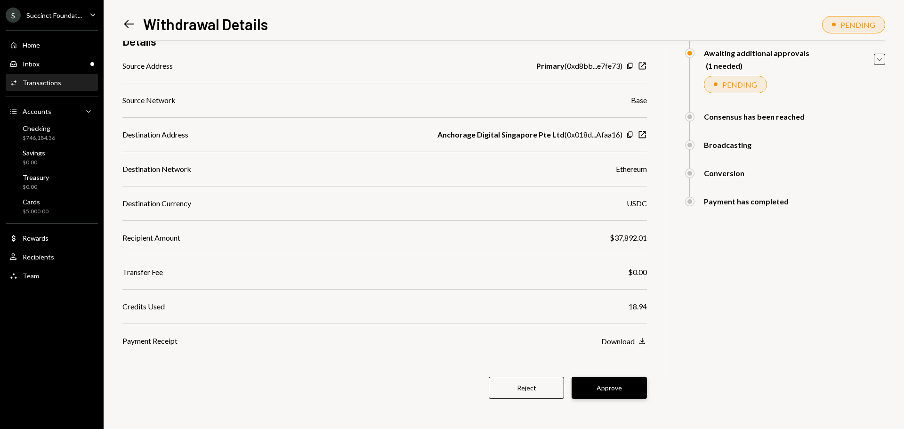
click at [621, 388] on button "Approve" at bounding box center [608, 388] width 75 height 22
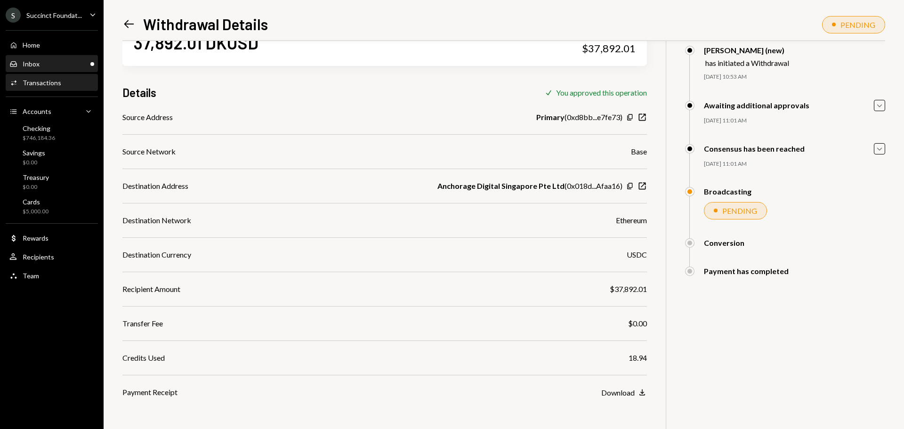
click at [42, 62] on div "Inbox Inbox" at bounding box center [51, 64] width 85 height 8
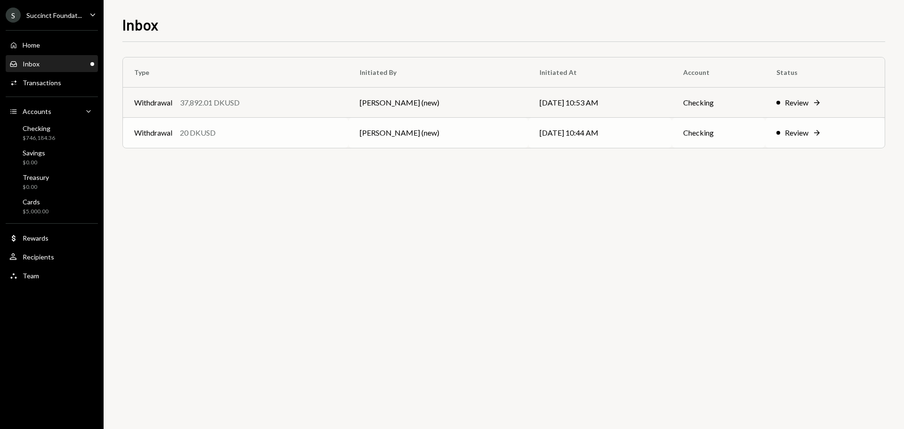
click at [254, 134] on div "Withdrawal 20 DKUSD" at bounding box center [235, 132] width 203 height 11
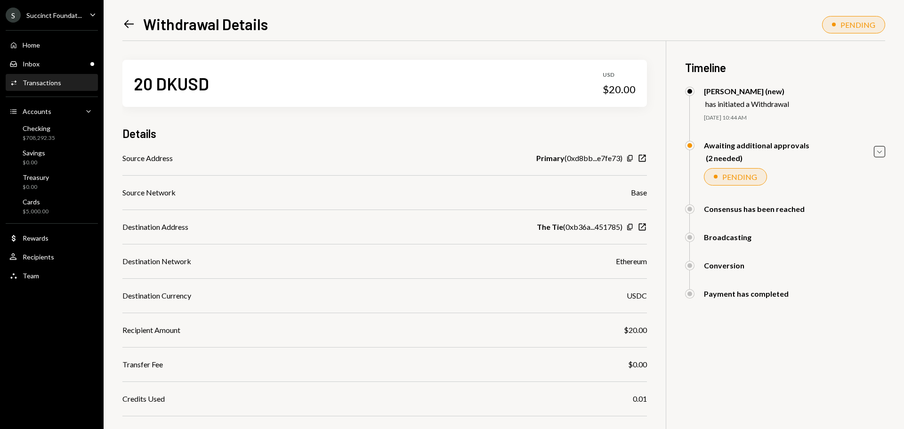
scroll to position [92, 0]
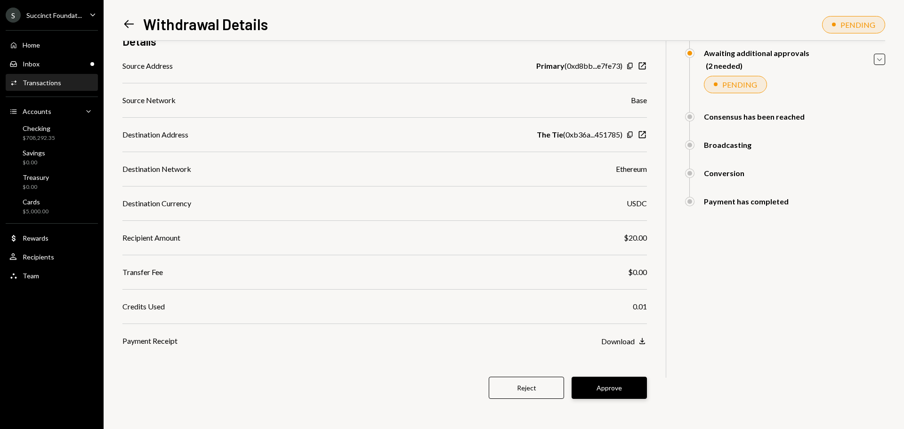
click at [621, 385] on button "Approve" at bounding box center [608, 388] width 75 height 22
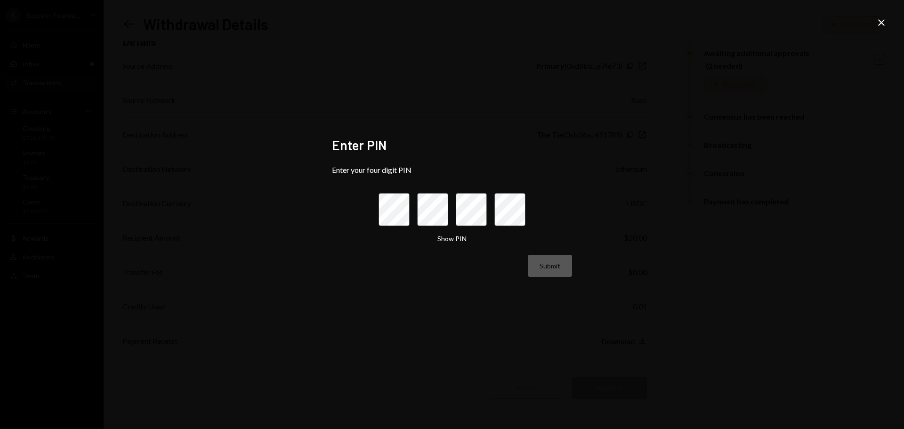
click at [882, 21] on icon "Close" at bounding box center [881, 22] width 11 height 11
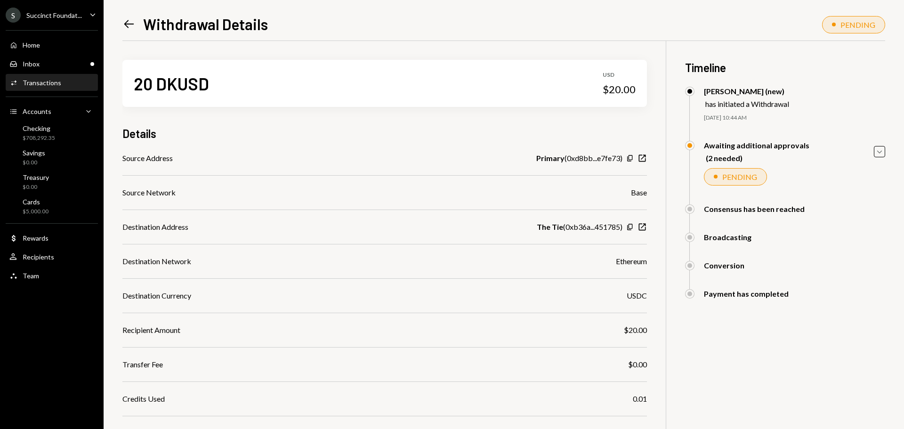
scroll to position [92, 0]
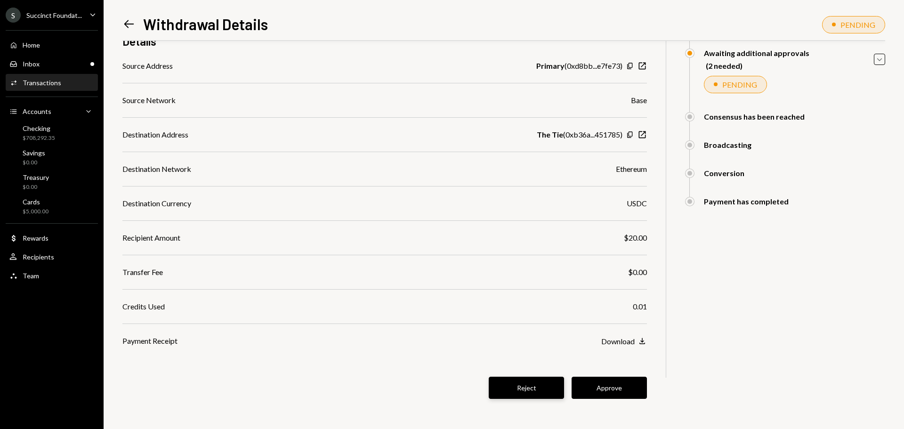
click at [532, 381] on button "Reject" at bounding box center [526, 388] width 75 height 22
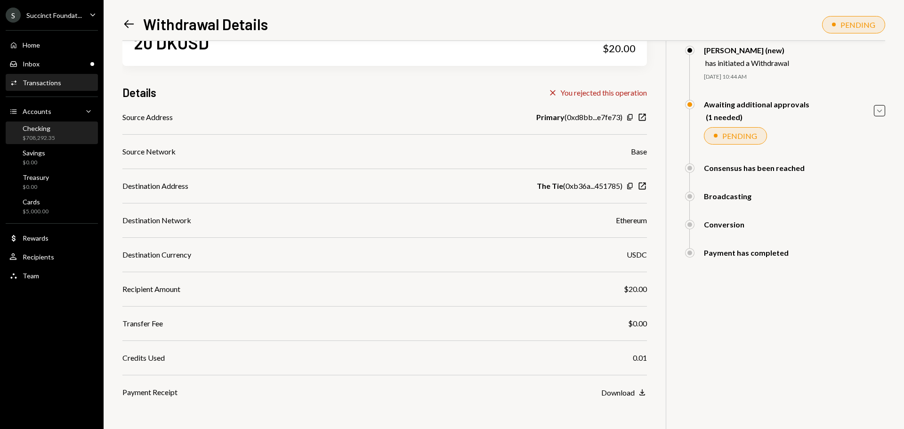
click at [33, 133] on div "Checking $708,292.35" at bounding box center [39, 133] width 32 height 18
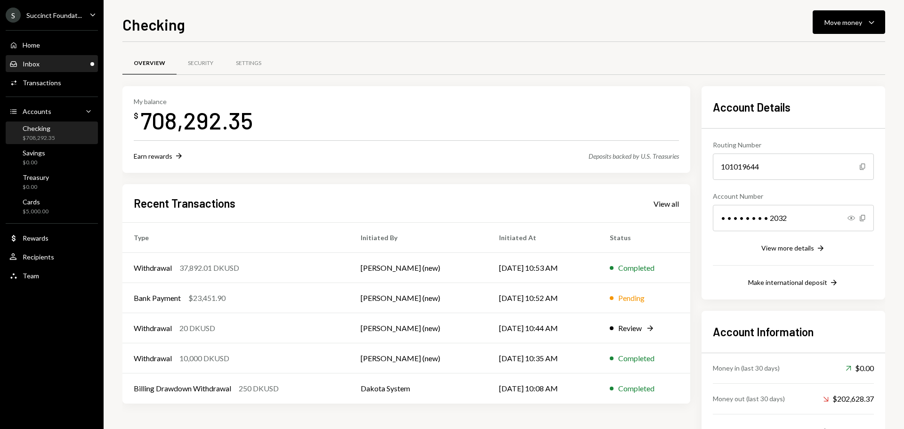
click at [51, 65] on div "Inbox Inbox" at bounding box center [51, 64] width 85 height 8
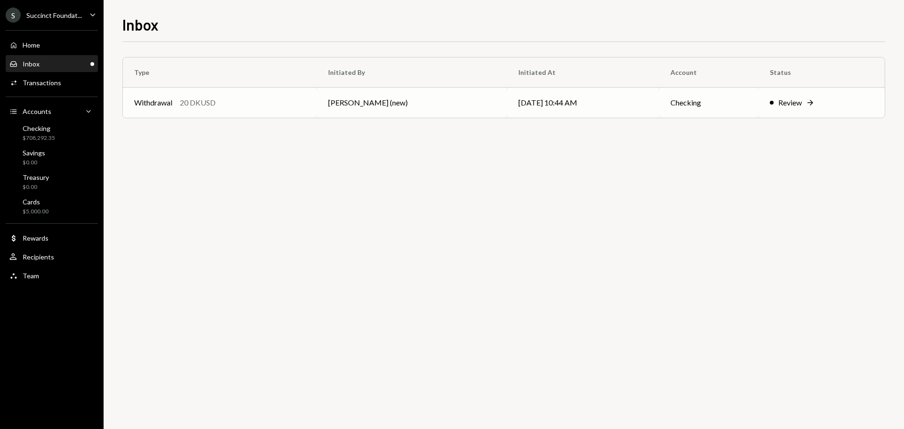
click at [267, 101] on div "Withdrawal 20 DKUSD" at bounding box center [219, 102] width 171 height 11
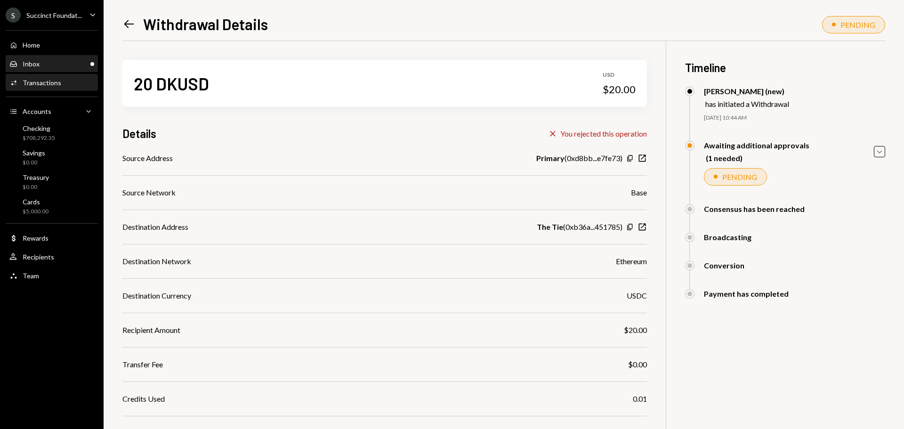
click at [50, 61] on div "Inbox Inbox" at bounding box center [51, 64] width 85 height 8
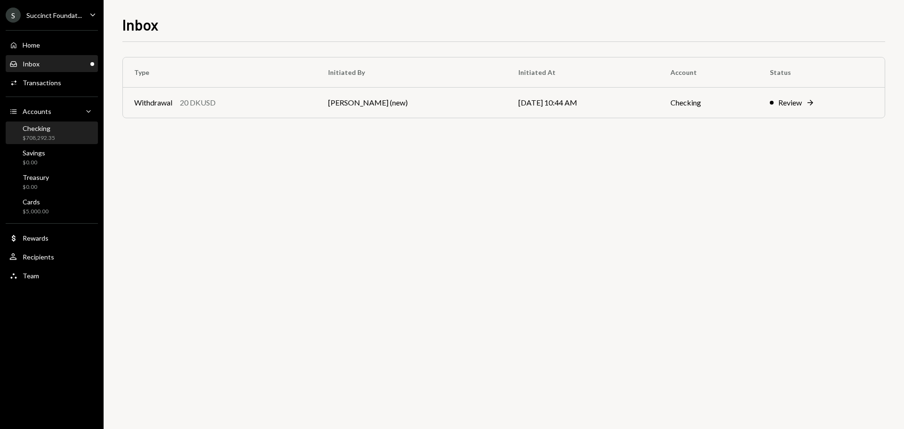
click at [52, 127] on div "Checking" at bounding box center [39, 128] width 32 height 8
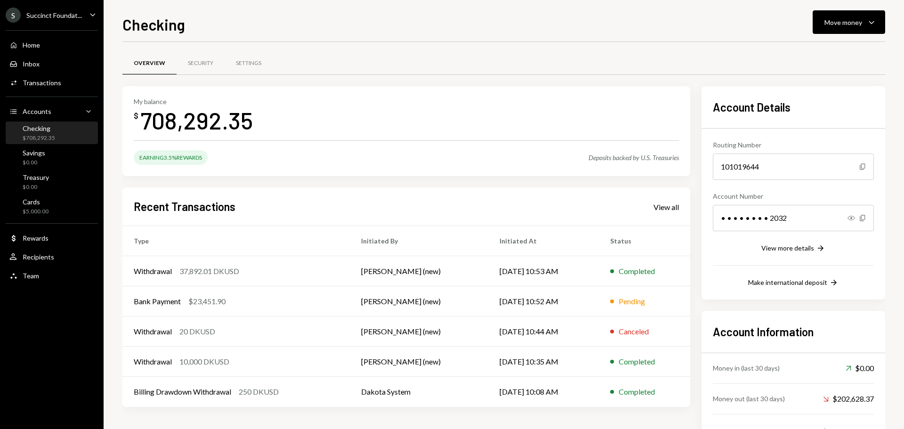
click at [46, 132] on div "Checking" at bounding box center [39, 128] width 32 height 8
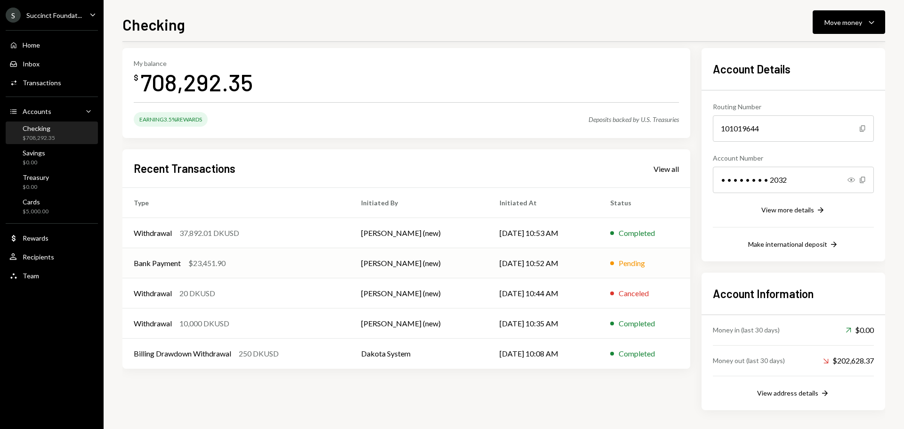
click at [158, 264] on div "Bank Payment" at bounding box center [157, 262] width 47 height 11
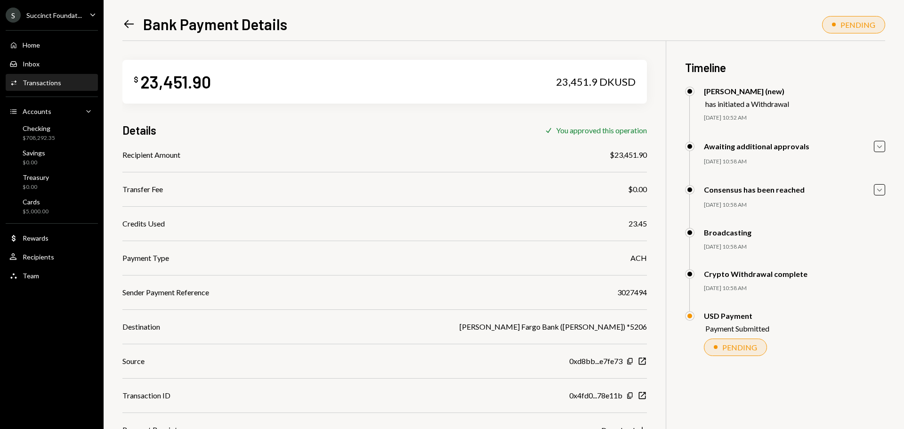
click at [131, 22] on icon "Left Arrow" at bounding box center [128, 23] width 13 height 13
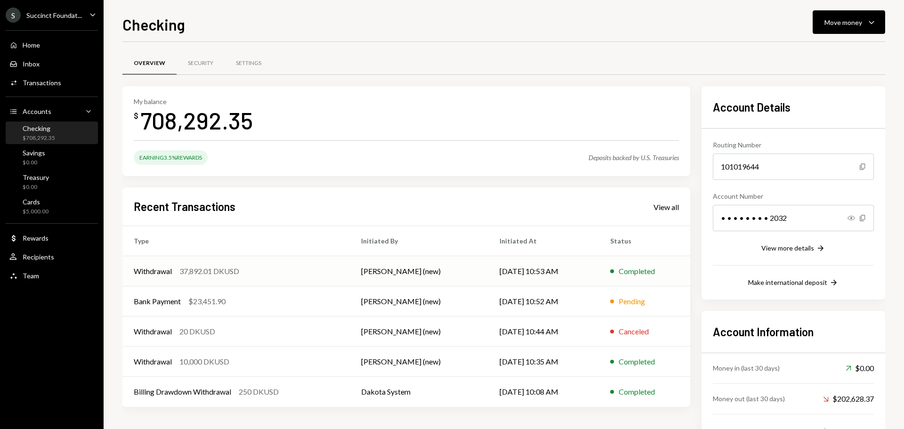
click at [219, 269] on div "37,892.01 DKUSD" at bounding box center [209, 270] width 60 height 11
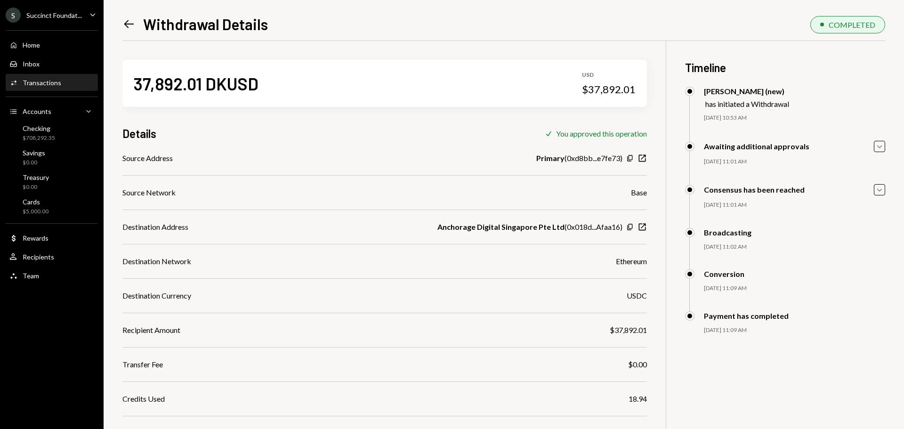
click at [127, 24] on icon "Left Arrow" at bounding box center [128, 23] width 13 height 13
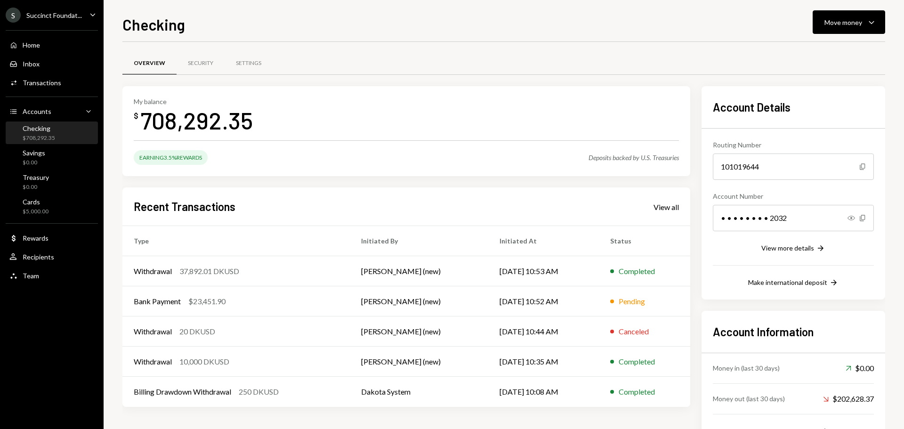
click at [44, 138] on div "$708,292.35" at bounding box center [39, 138] width 32 height 8
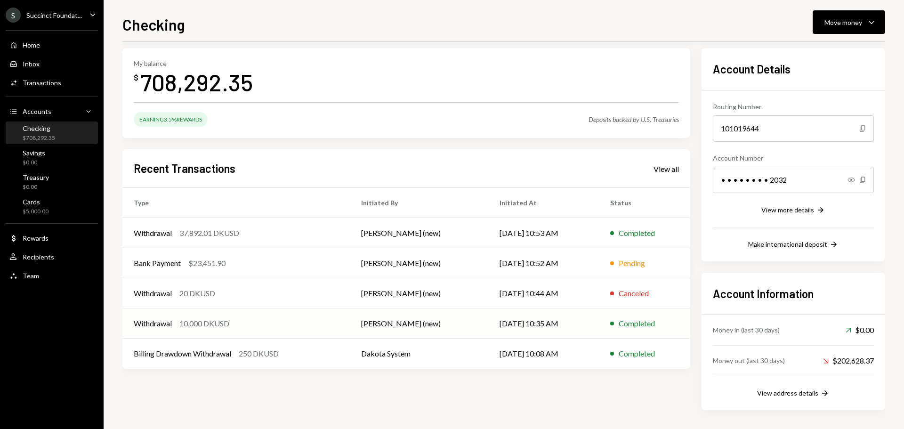
click at [338, 318] on div "Withdrawal 10,000 DKUSD" at bounding box center [236, 323] width 205 height 11
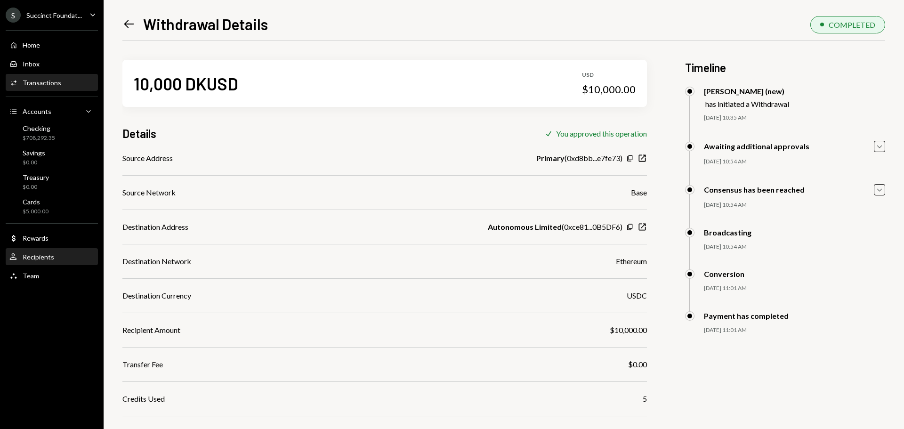
click at [47, 258] on div "Recipients" at bounding box center [39, 257] width 32 height 8
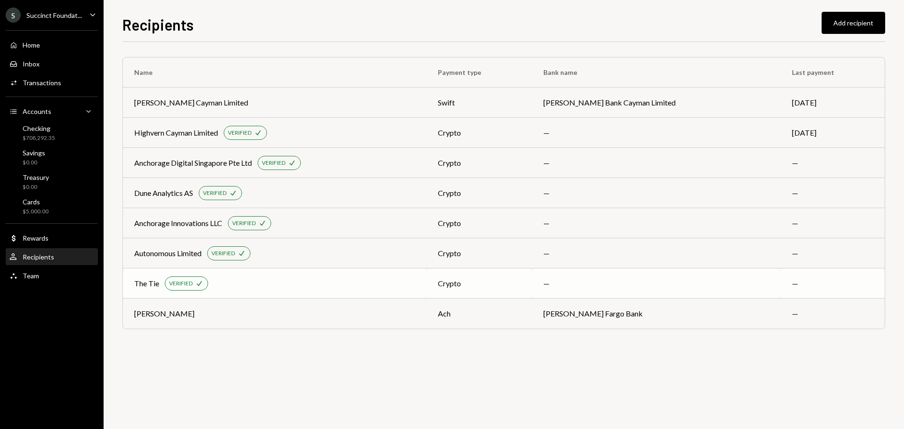
click at [755, 285] on td "—" at bounding box center [656, 283] width 249 height 30
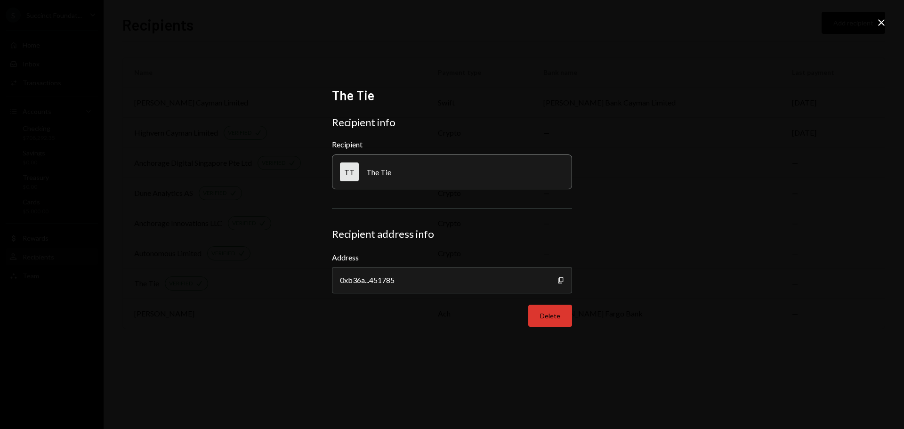
click at [553, 311] on button "Delete" at bounding box center [550, 316] width 44 height 22
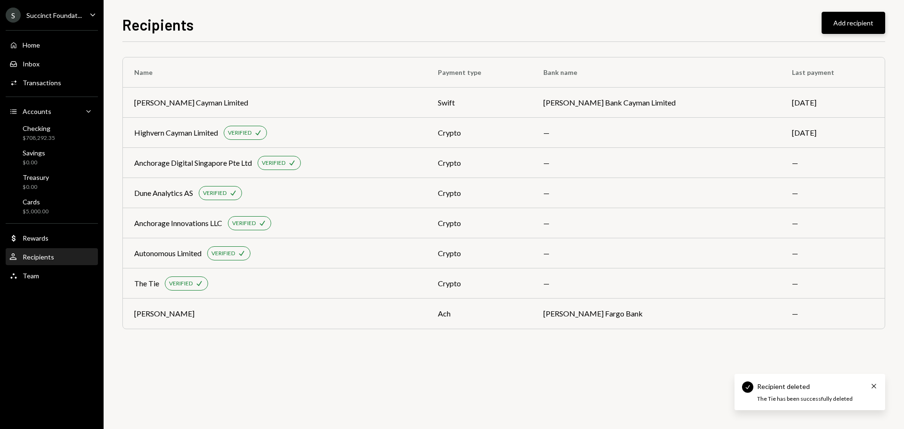
click at [845, 25] on button "Add recipient" at bounding box center [853, 23] width 64 height 22
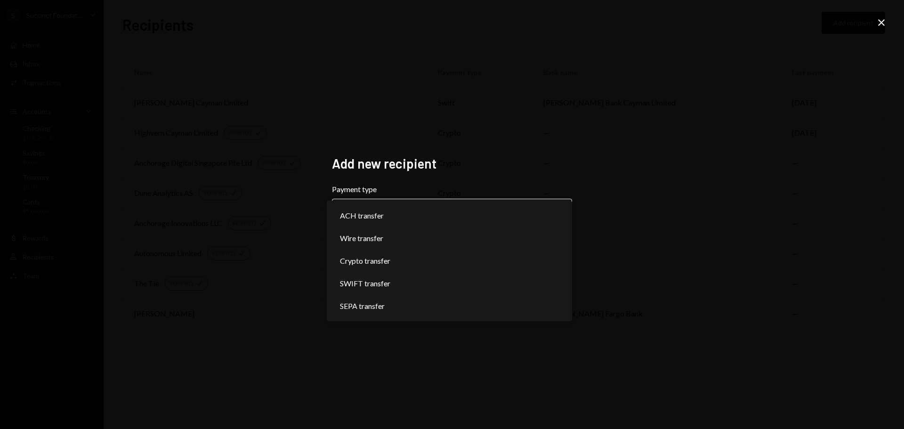
click at [385, 208] on body "**********" at bounding box center [452, 214] width 904 height 429
select select "***"
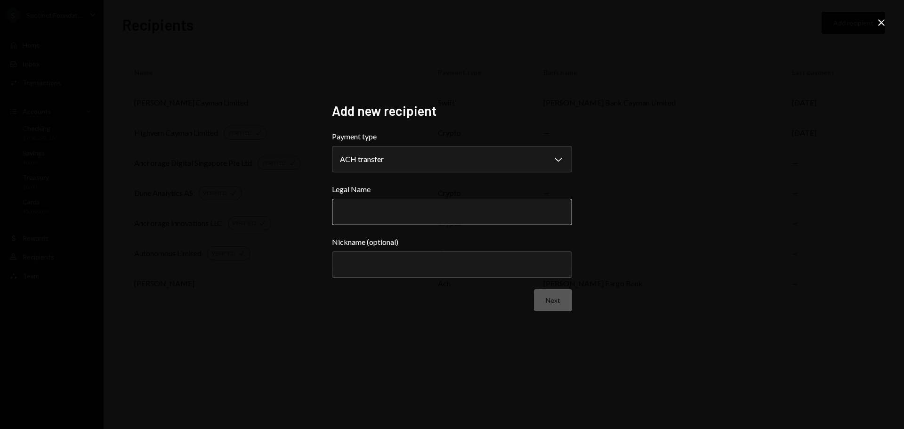
click at [439, 215] on input "Legal Name" at bounding box center [452, 212] width 240 height 26
click at [402, 203] on input "Legal Name" at bounding box center [452, 212] width 240 height 26
type input "**********"
click at [675, 200] on div "**********" at bounding box center [452, 214] width 904 height 429
click at [562, 301] on button "Next" at bounding box center [553, 300] width 38 height 22
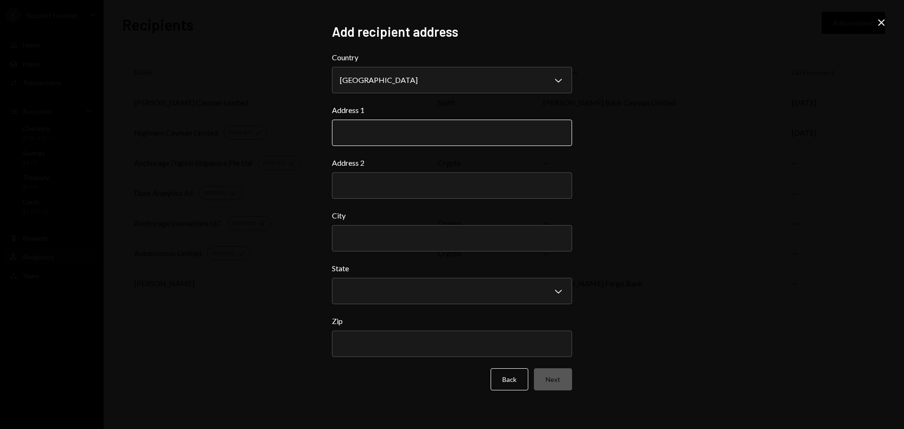
drag, startPoint x: 373, startPoint y: 129, endPoint x: 379, endPoint y: 129, distance: 6.1
click at [373, 129] on input "Address 1" at bounding box center [452, 133] width 240 height 26
paste input "********"
type input "**********"
click at [390, 188] on input "Address 2" at bounding box center [452, 185] width 240 height 26
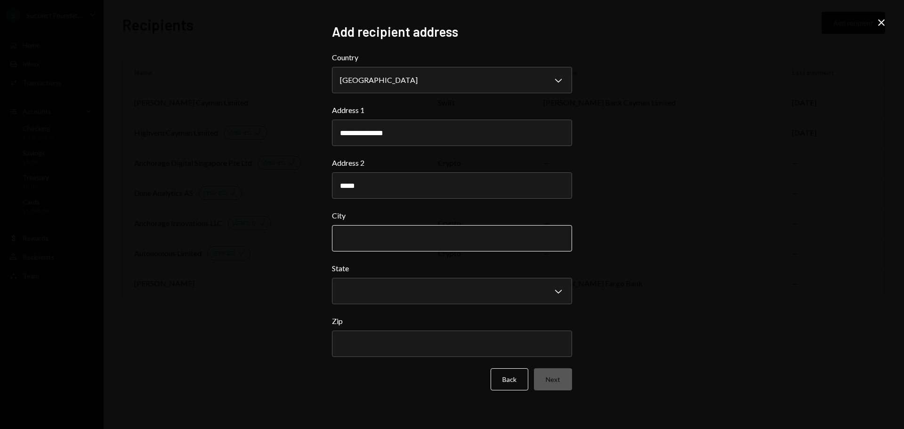
type input "*****"
click at [351, 242] on input "City" at bounding box center [452, 238] width 240 height 26
type input "********"
click at [383, 291] on body "**********" at bounding box center [452, 214] width 904 height 429
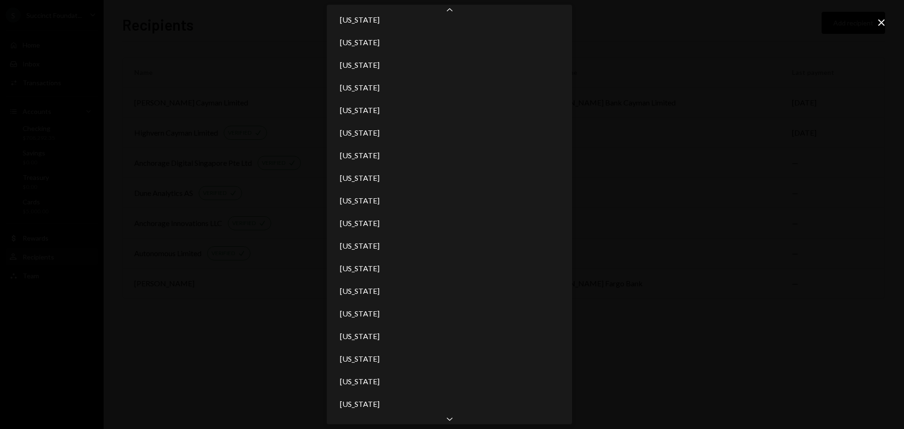
scroll to position [486, 0]
select select "**"
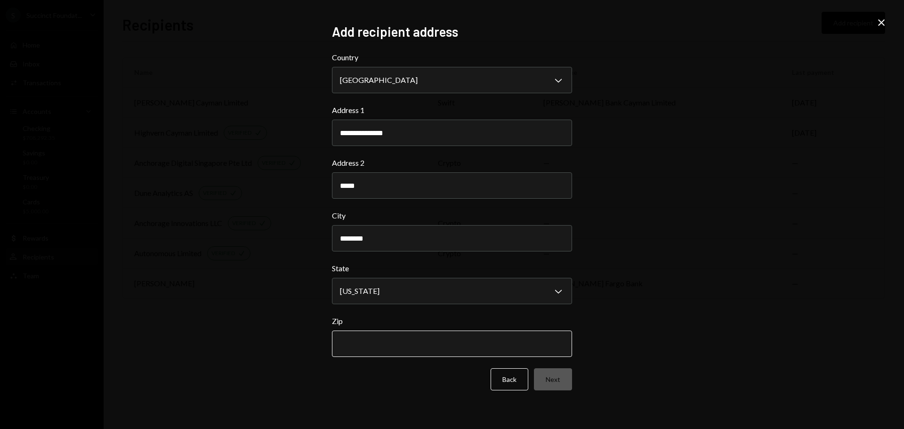
click at [366, 338] on input "Zip" at bounding box center [452, 343] width 240 height 26
type input "*****"
click at [561, 376] on button "Next" at bounding box center [553, 379] width 38 height 22
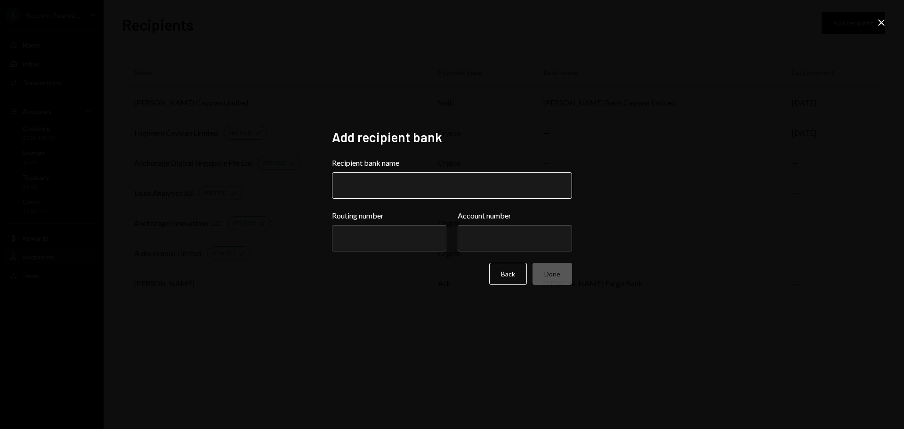
click at [378, 190] on input "Recipient bank name" at bounding box center [452, 185] width 240 height 26
click at [382, 187] on input "Recipient bank name" at bounding box center [452, 185] width 240 height 26
type input "**********"
click at [401, 241] on input "Routing number" at bounding box center [389, 238] width 114 height 26
type input "*********"
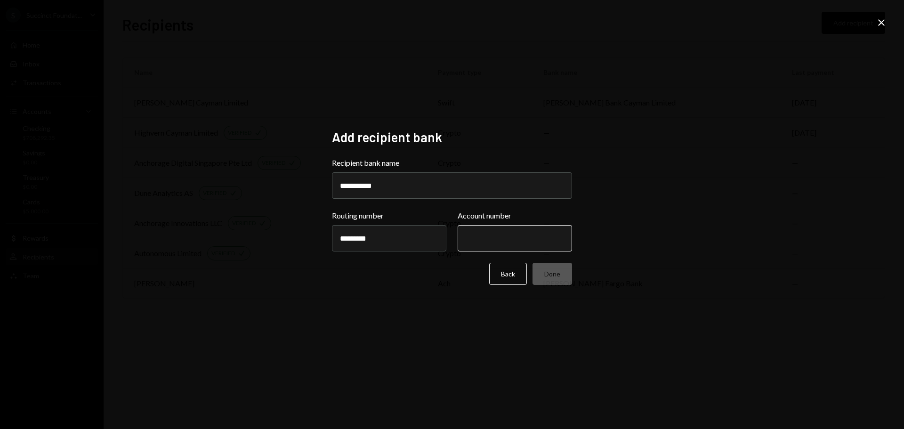
click at [490, 237] on input "Account number" at bounding box center [515, 238] width 114 height 26
click at [513, 232] on input "Account number" at bounding box center [515, 238] width 114 height 26
paste input "**********"
type input "**********"
click at [692, 274] on div "**********" at bounding box center [452, 214] width 904 height 429
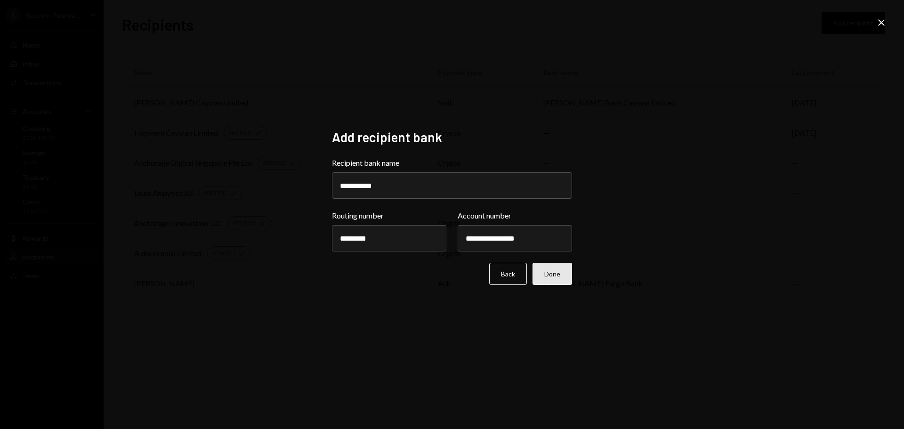
click at [560, 273] on button "Done" at bounding box center [552, 274] width 40 height 22
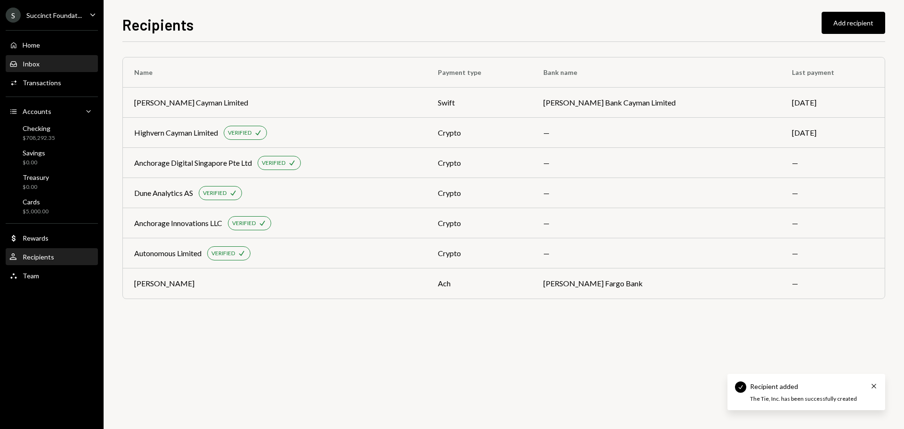
click at [46, 65] on div "Inbox Inbox" at bounding box center [51, 64] width 85 height 8
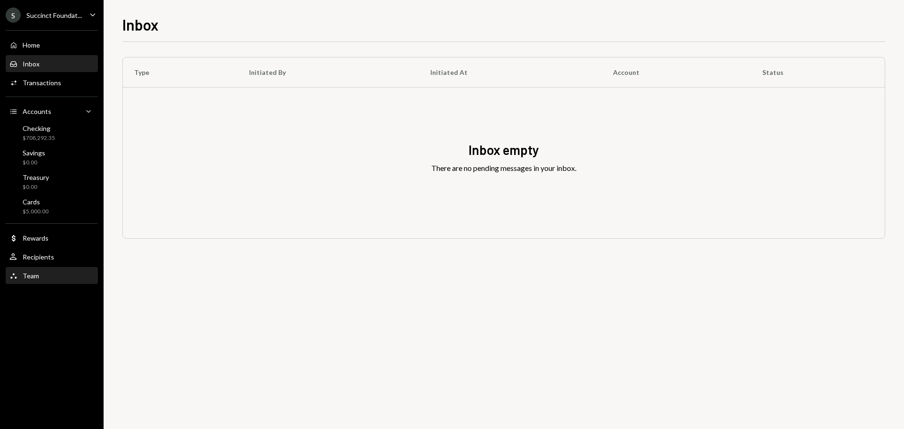
click at [41, 268] on div "Team Team" at bounding box center [51, 276] width 85 height 16
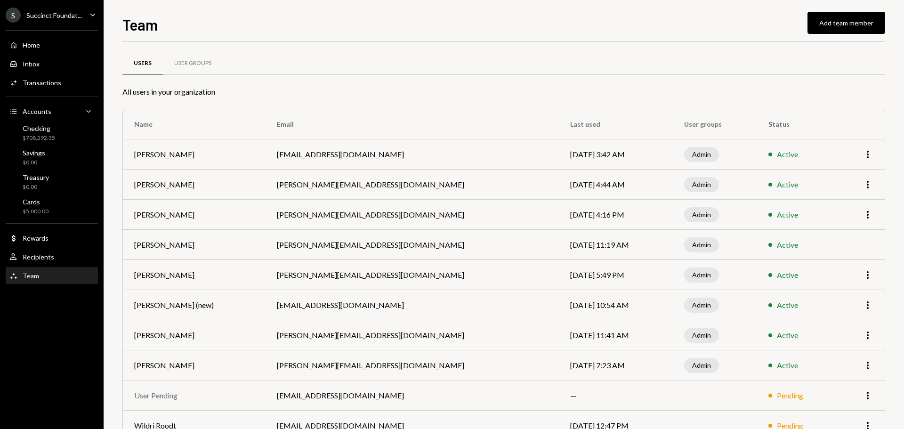
click at [47, 248] on div "Home Home Inbox Inbox Activities Transactions Accounts Accounts Caret Down Chec…" at bounding box center [52, 154] width 104 height 261
click at [48, 250] on div "User Recipients" at bounding box center [51, 257] width 85 height 16
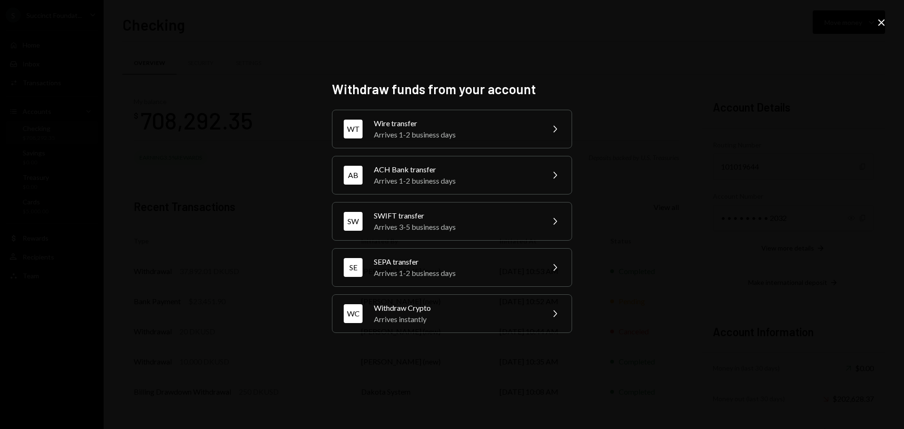
click at [380, 178] on div "Arrives 1-2 business days" at bounding box center [456, 180] width 164 height 11
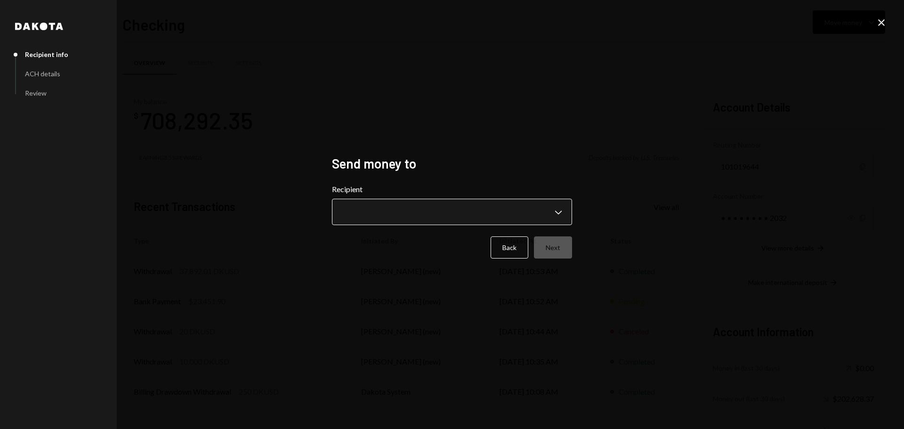
click at [405, 217] on body "S Succinct Foundat... Caret Down Home Home Inbox Inbox Activities Transactions …" at bounding box center [452, 214] width 904 height 429
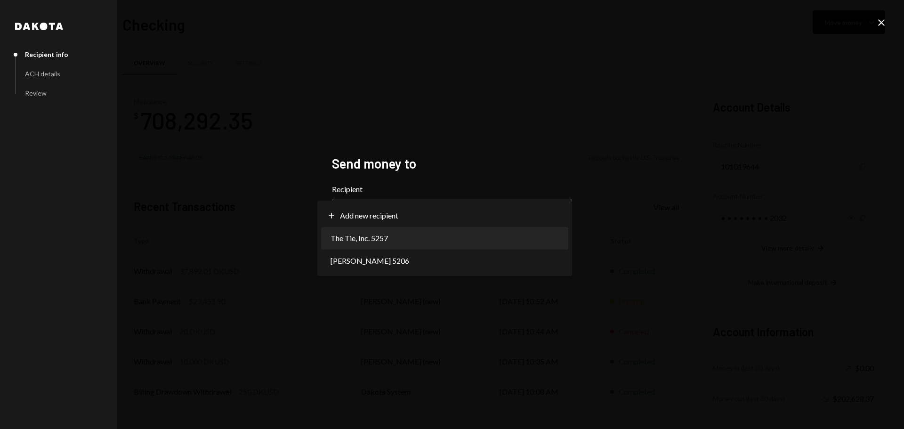
select select "**********"
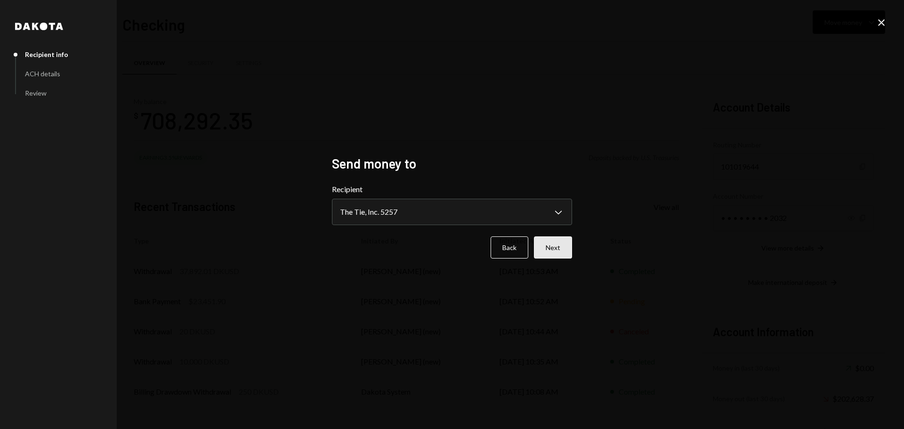
click at [561, 250] on button "Next" at bounding box center [553, 247] width 38 height 22
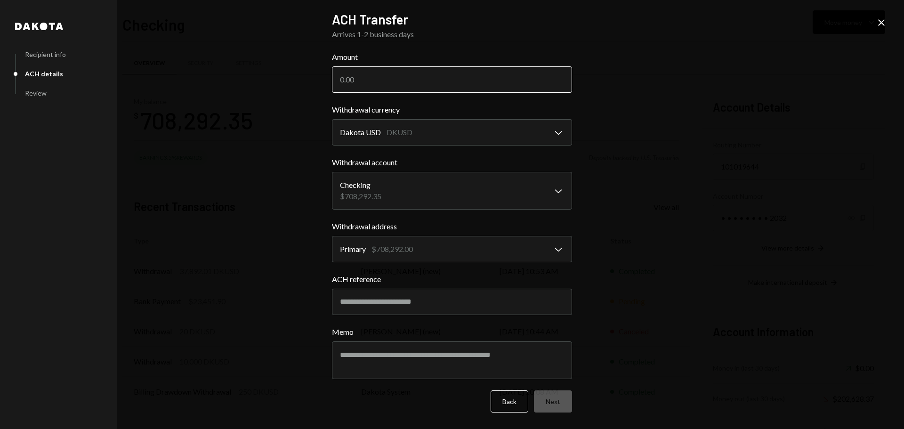
click at [370, 87] on input "Amount" at bounding box center [452, 79] width 240 height 26
type input "31250"
click at [375, 305] on input "ACH reference" at bounding box center [452, 302] width 240 height 26
paste input "********"
click at [427, 314] on input "**********" at bounding box center [452, 302] width 240 height 26
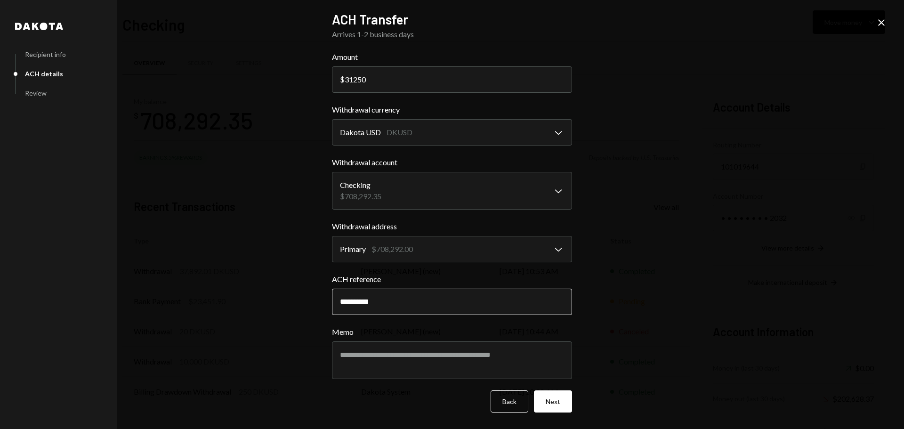
click at [408, 302] on input "**********" at bounding box center [452, 302] width 240 height 26
click at [385, 300] on input "**********" at bounding box center [452, 302] width 240 height 26
drag, startPoint x: 394, startPoint y: 304, endPoint x: 313, endPoint y: 295, distance: 81.9
click at [313, 295] on div "**********" at bounding box center [452, 214] width 904 height 429
type input "**********"
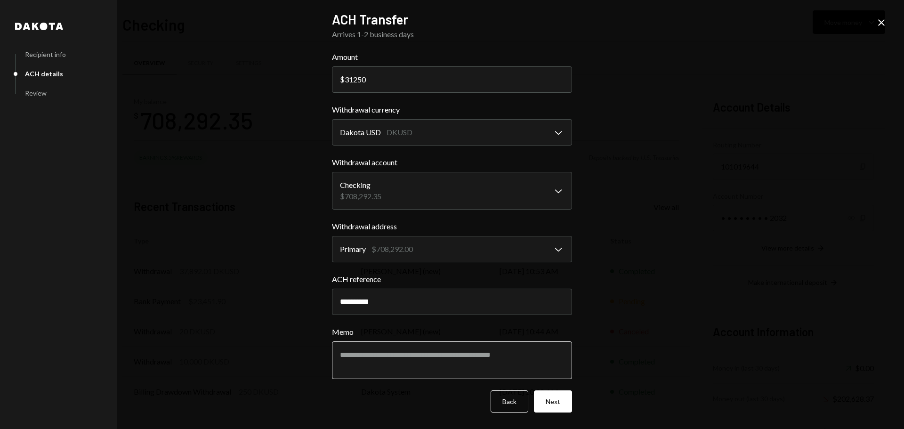
click at [401, 366] on textarea "Memo" at bounding box center [452, 360] width 240 height 38
paste textarea "**********"
type textarea "**********"
click at [553, 399] on button "Next" at bounding box center [553, 401] width 38 height 22
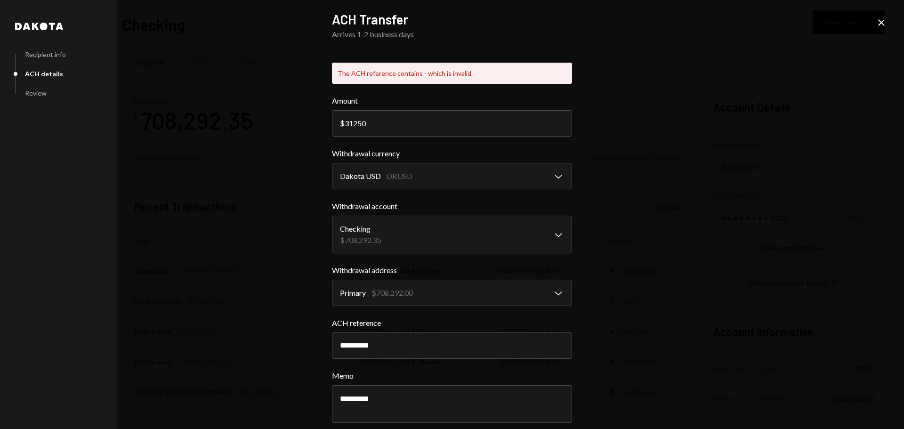
scroll to position [42, 0]
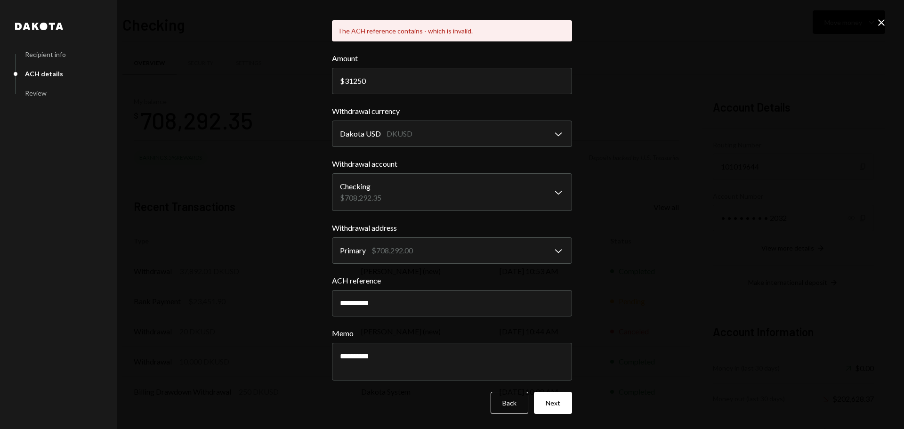
drag, startPoint x: 382, startPoint y: 305, endPoint x: 277, endPoint y: 290, distance: 105.6
click at [278, 291] on div "**********" at bounding box center [452, 214] width 904 height 429
type input "****"
click at [553, 405] on button "Next" at bounding box center [553, 403] width 38 height 22
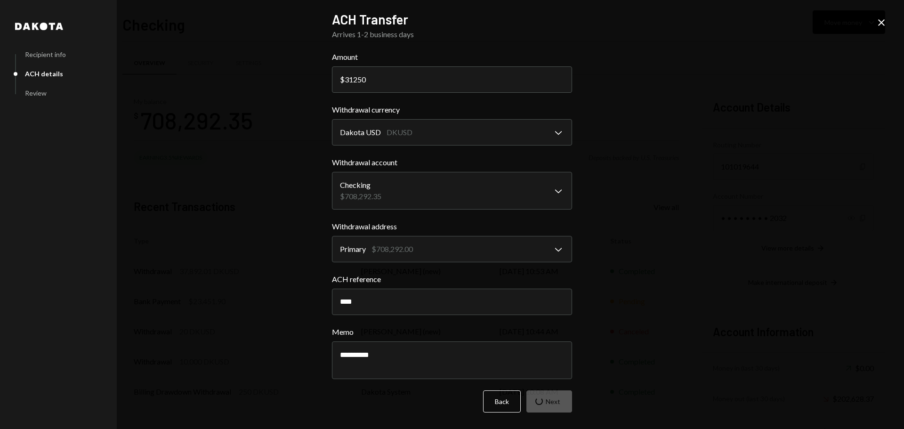
scroll to position [0, 0]
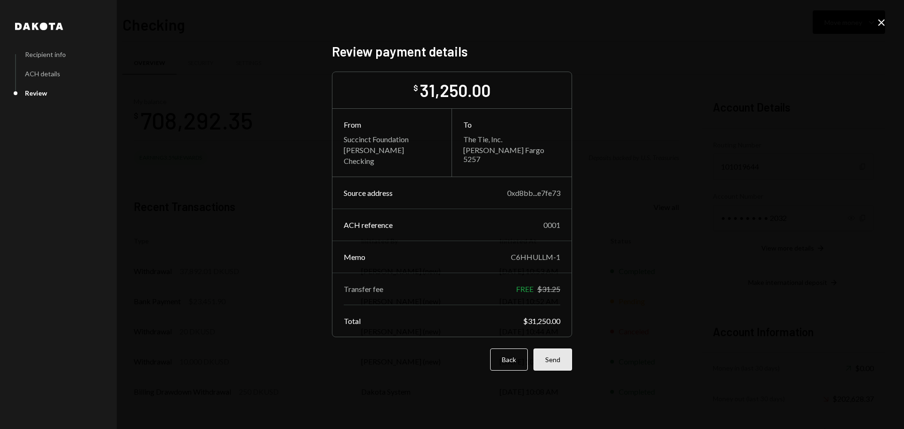
click at [549, 356] on button "Send" at bounding box center [552, 359] width 39 height 22
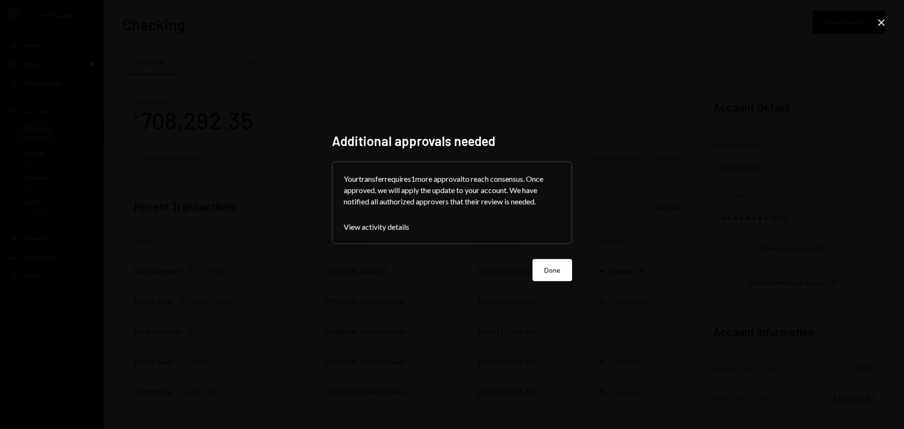
drag, startPoint x: 558, startPoint y: 266, endPoint x: 555, endPoint y: 256, distance: 10.7
click at [558, 265] on button "Done" at bounding box center [552, 270] width 40 height 22
